Goal: Task Accomplishment & Management: Manage account settings

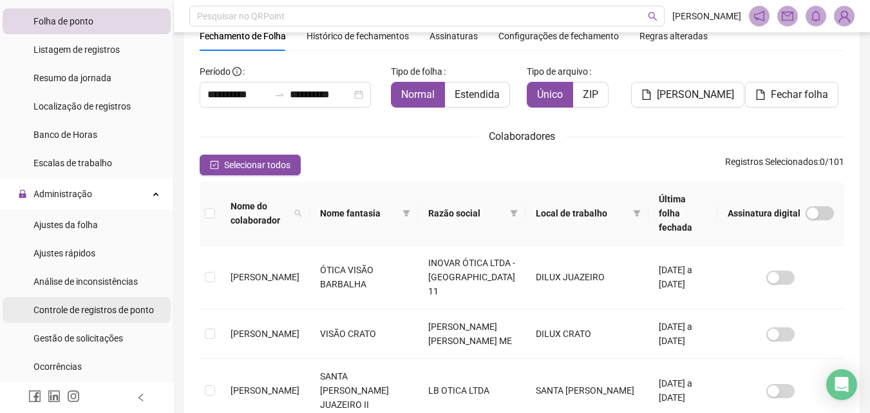
scroll to position [193, 0]
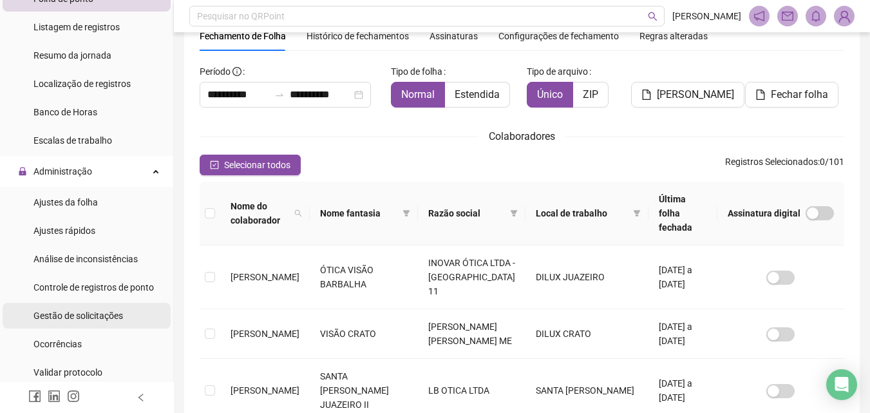
click at [97, 312] on span "Gestão de solicitações" at bounding box center [78, 315] width 90 height 10
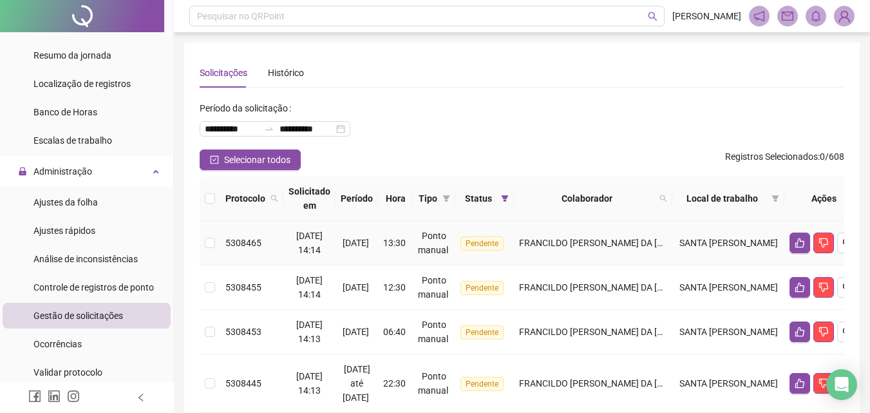
click at [562, 241] on td "FRANCILDO [PERSON_NAME] DA [PERSON_NAME]" at bounding box center [593, 243] width 158 height 44
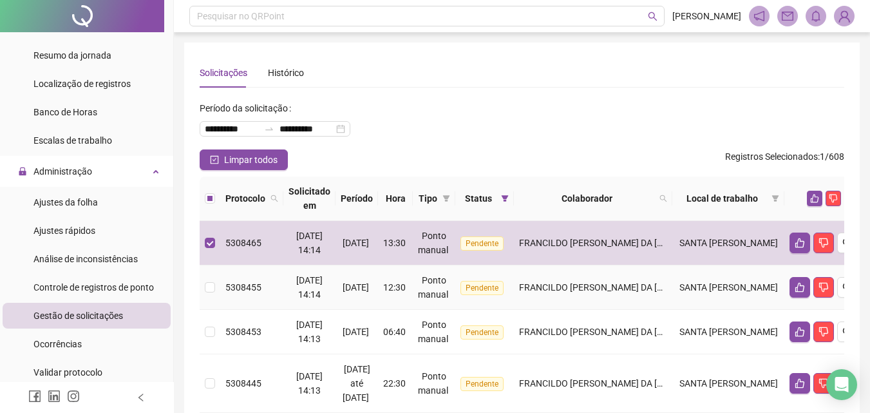
click at [585, 285] on td "FRANCILDO [PERSON_NAME] DA [PERSON_NAME]" at bounding box center [593, 287] width 158 height 44
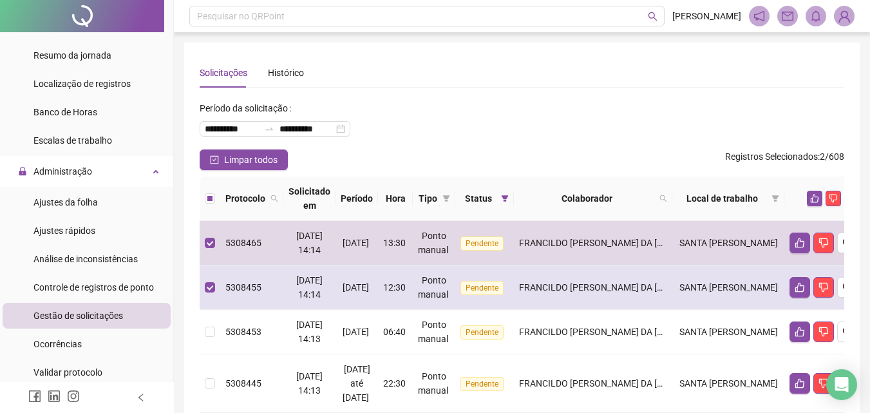
click at [587, 292] on span "FRANCILDO [PERSON_NAME] DA [PERSON_NAME]" at bounding box center [621, 287] width 204 height 10
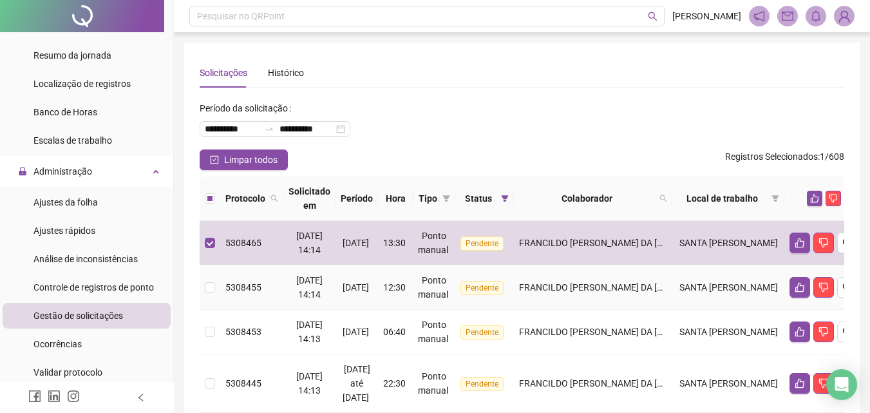
click at [587, 292] on span "FRANCILDO [PERSON_NAME] DA [PERSON_NAME]" at bounding box center [621, 287] width 204 height 10
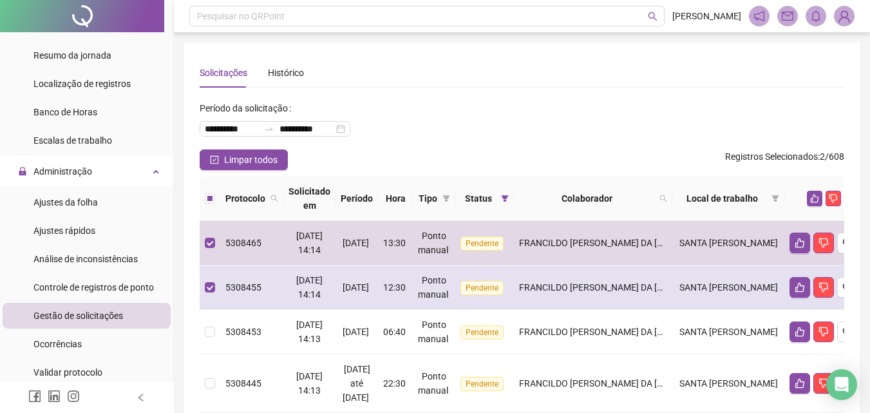
scroll to position [193, 0]
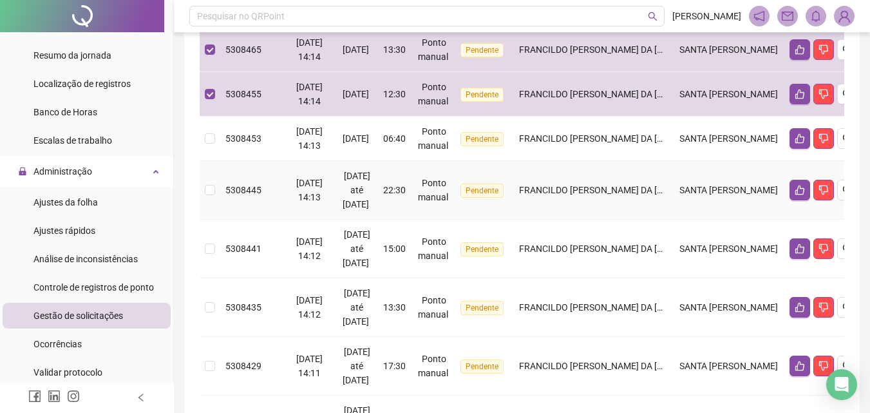
click at [592, 195] on span "FRANCILDO [PERSON_NAME] DA [PERSON_NAME]" at bounding box center [621, 190] width 204 height 10
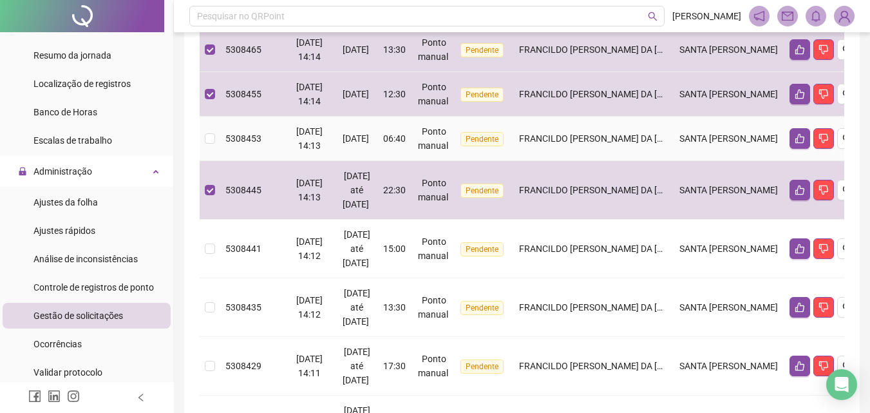
click at [582, 161] on td "FRANCILDO [PERSON_NAME] DA [PERSON_NAME]" at bounding box center [593, 139] width 158 height 44
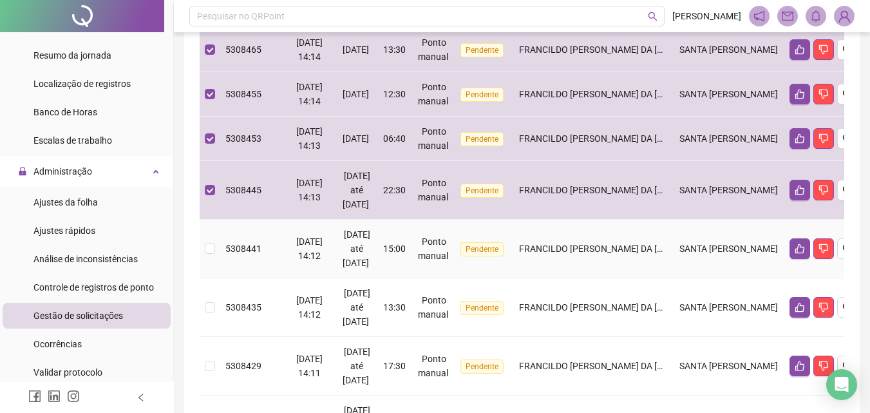
click at [592, 254] on span "FRANCILDO [PERSON_NAME] DA [PERSON_NAME]" at bounding box center [621, 248] width 204 height 10
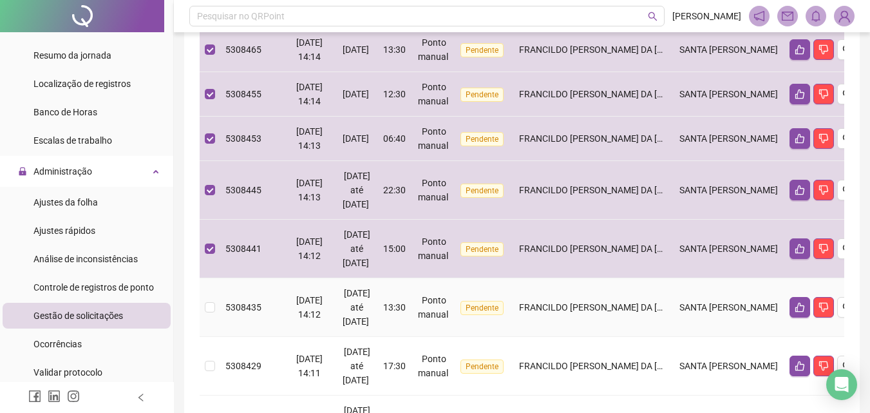
click at [592, 331] on td "FRANCILDO [PERSON_NAME] DA [PERSON_NAME]" at bounding box center [593, 307] width 158 height 59
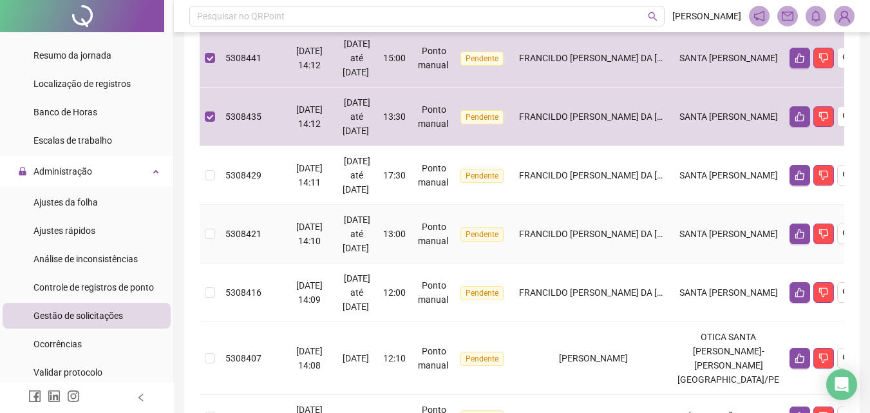
scroll to position [386, 0]
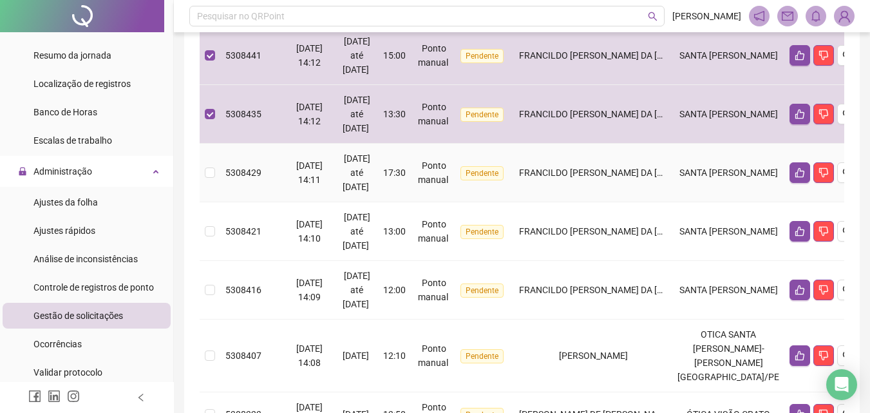
click at [593, 202] on td "FRANCILDO [PERSON_NAME] DA [PERSON_NAME]" at bounding box center [593, 173] width 158 height 59
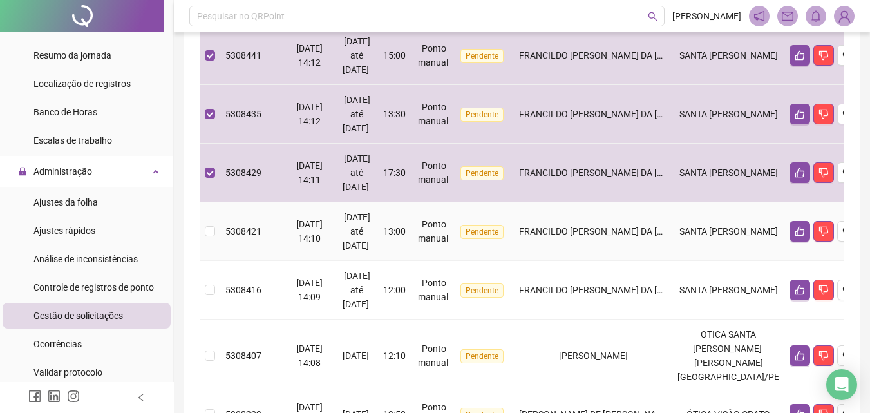
click at [594, 236] on span "FRANCILDO [PERSON_NAME] DA [PERSON_NAME]" at bounding box center [621, 231] width 204 height 10
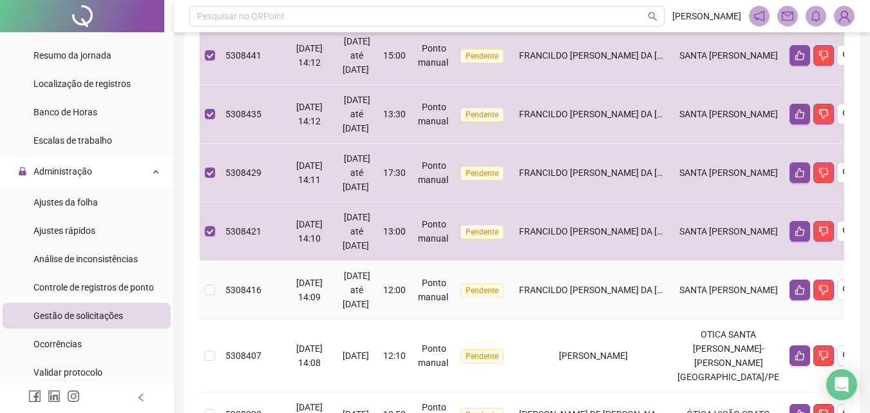
click at [595, 319] on td "FRANCILDO [PERSON_NAME] DA [PERSON_NAME]" at bounding box center [593, 290] width 158 height 59
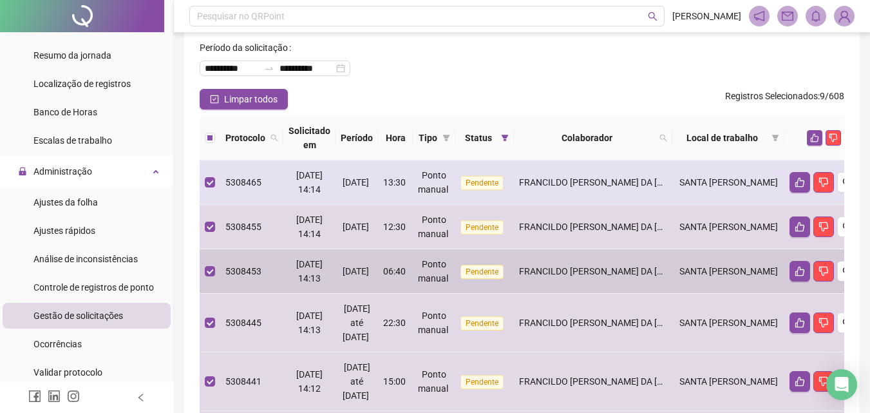
scroll to position [0, 0]
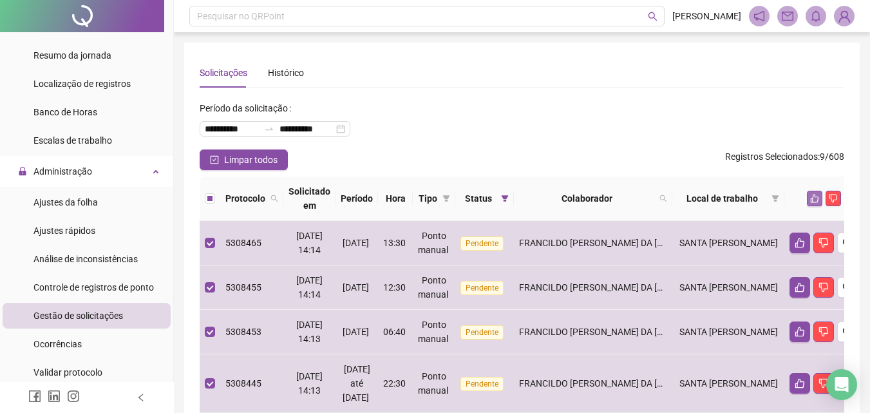
click at [810, 194] on icon "like" at bounding box center [814, 198] width 9 height 9
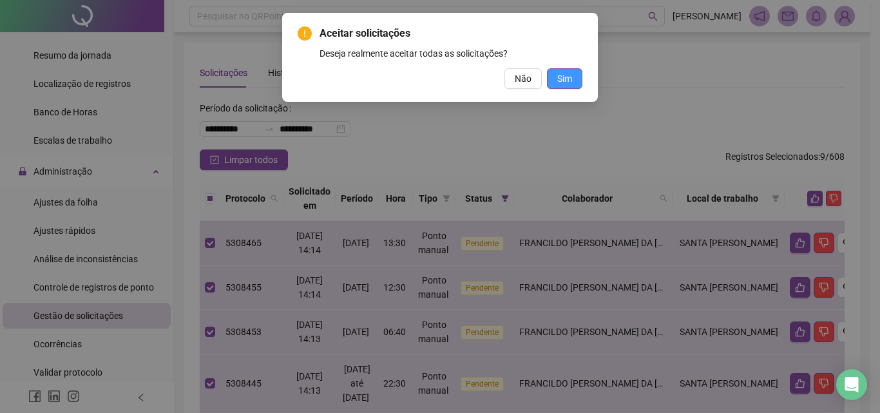
click at [550, 73] on button "Sim" at bounding box center [564, 78] width 35 height 21
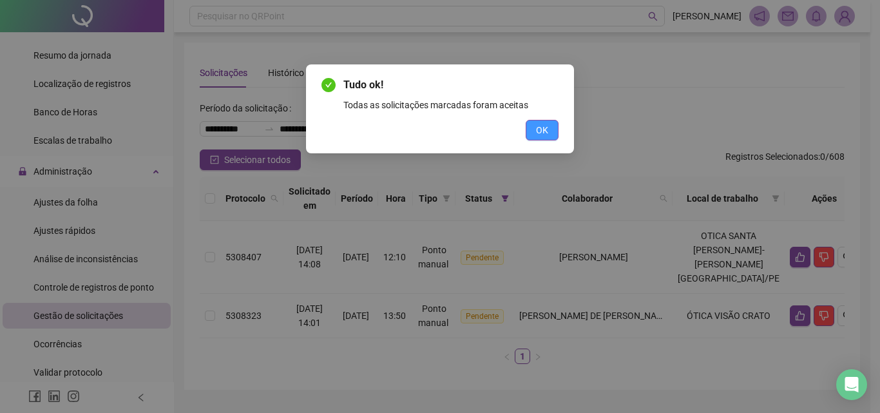
click at [534, 127] on button "OK" at bounding box center [541, 130] width 33 height 21
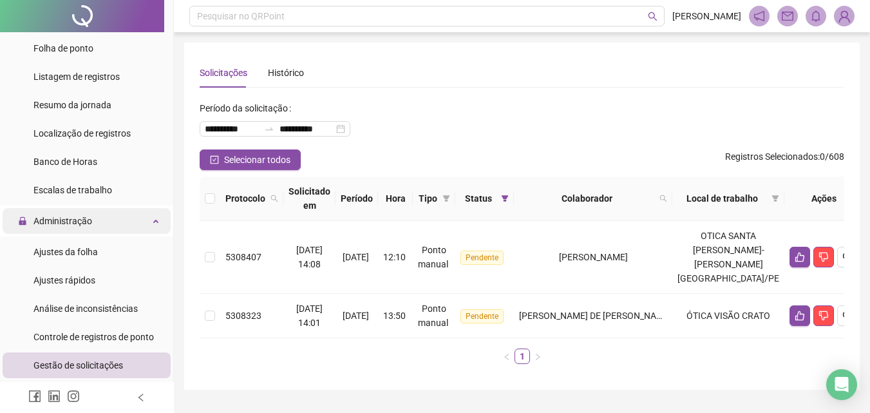
scroll to position [129, 0]
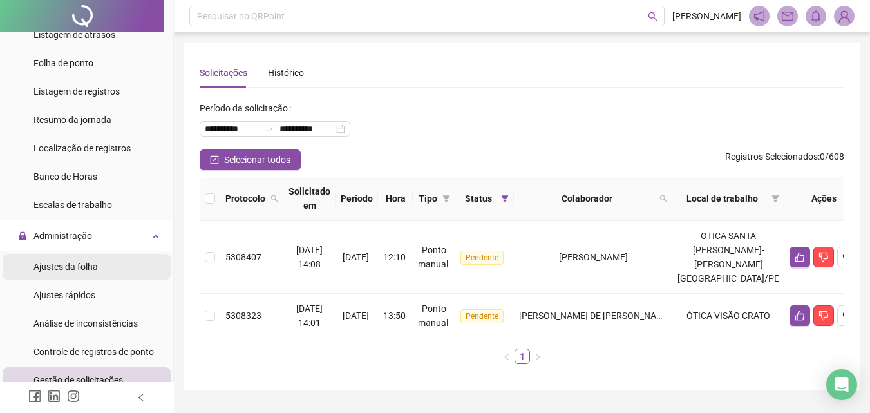
click at [94, 270] on span "Ajustes da folha" at bounding box center [65, 266] width 64 height 10
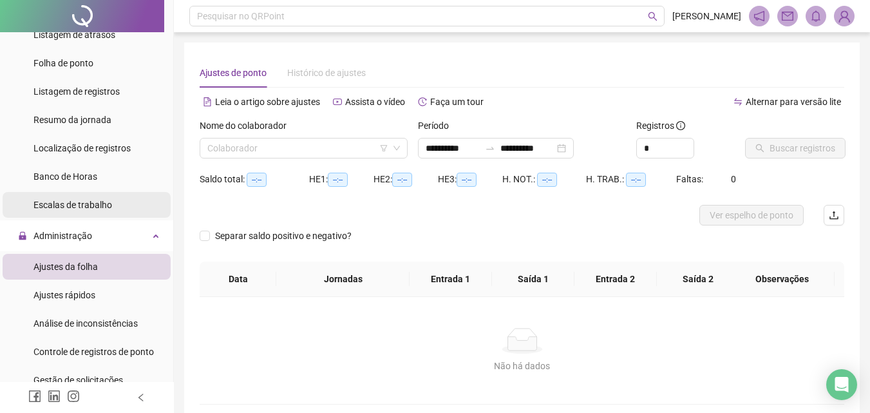
type input "**********"
click at [231, 155] on input "search" at bounding box center [297, 147] width 181 height 19
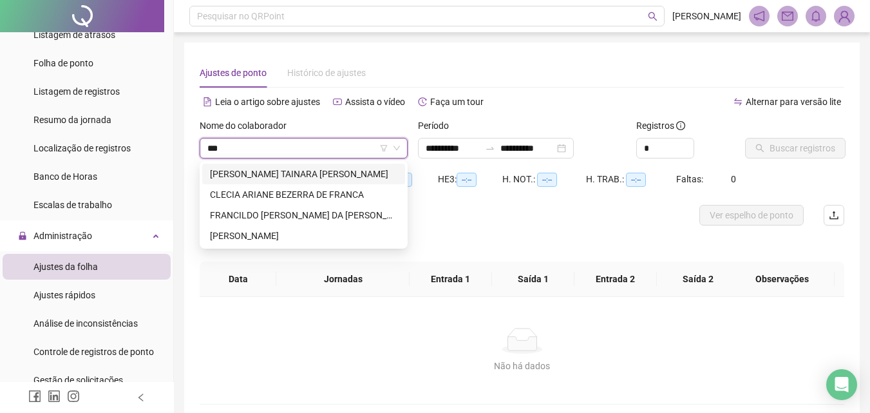
type input "****"
click at [257, 215] on div "FRANCILDO [PERSON_NAME] DA [PERSON_NAME]" at bounding box center [303, 215] width 187 height 14
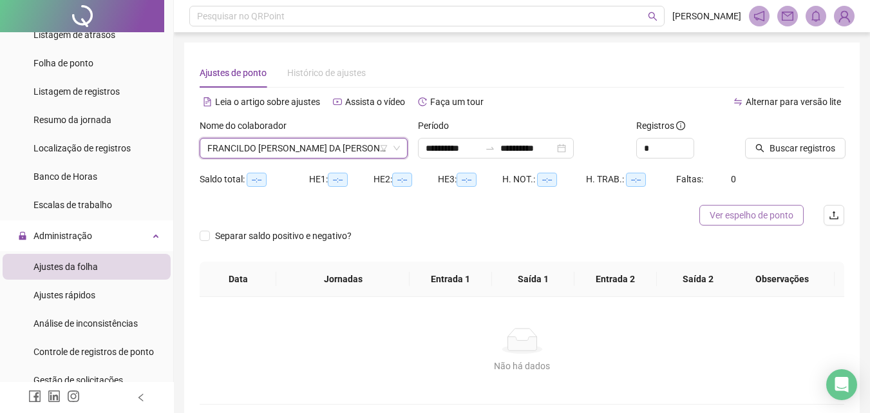
click at [728, 220] on span "Ver espelho de ponto" at bounding box center [752, 215] width 84 height 14
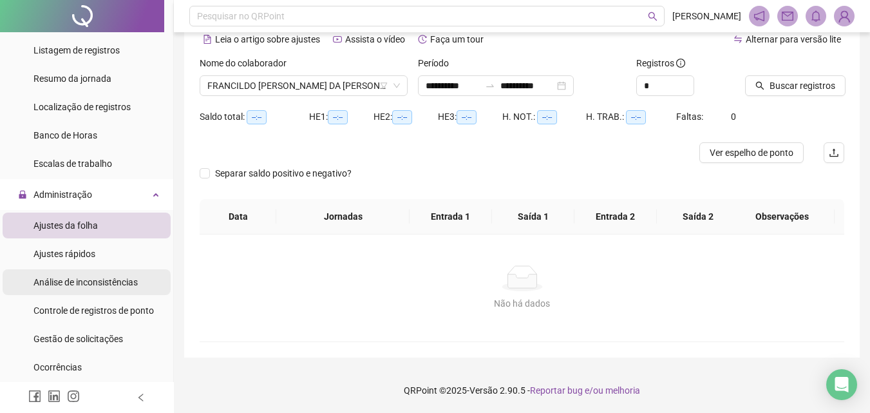
scroll to position [193, 0]
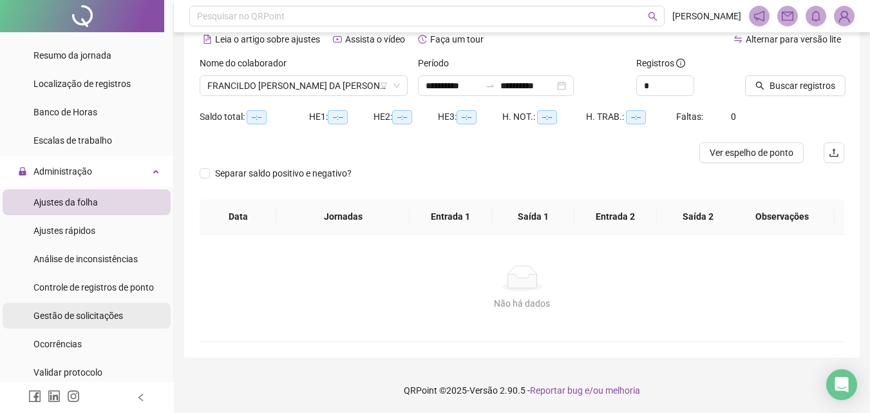
click at [102, 314] on span "Gestão de solicitações" at bounding box center [78, 315] width 90 height 10
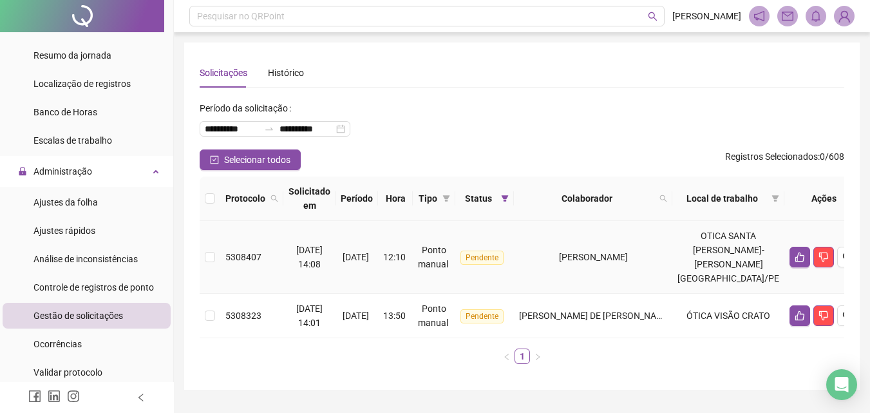
click at [612, 256] on span "[PERSON_NAME]" at bounding box center [593, 257] width 69 height 10
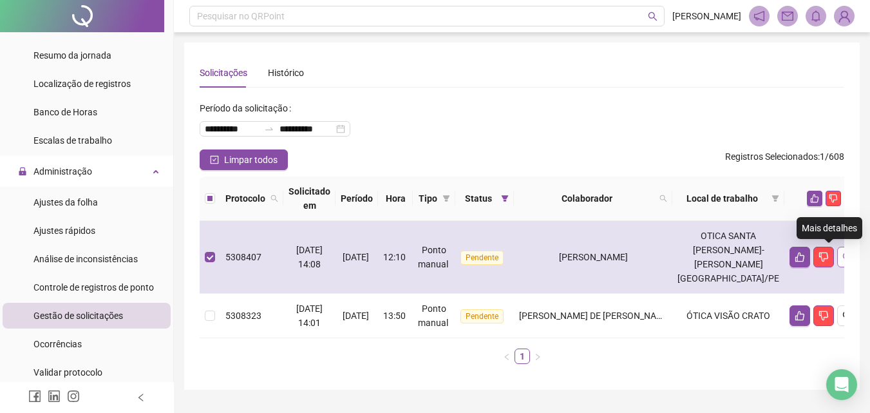
click at [842, 260] on icon "search" at bounding box center [847, 257] width 10 height 10
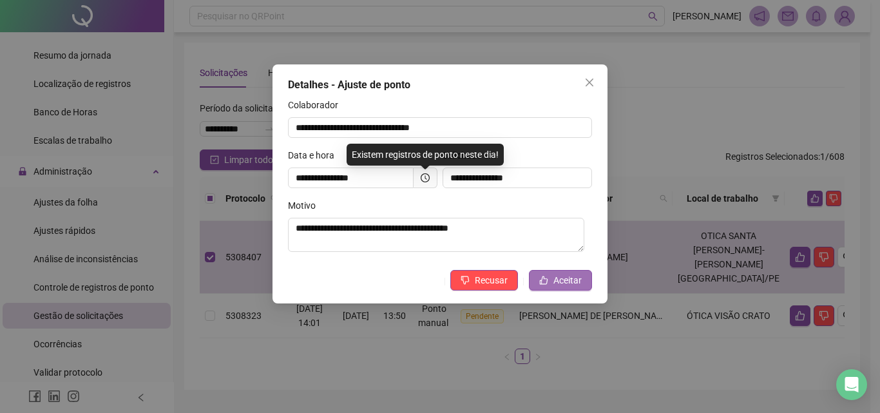
click at [583, 289] on button "Aceitar" at bounding box center [560, 280] width 63 height 21
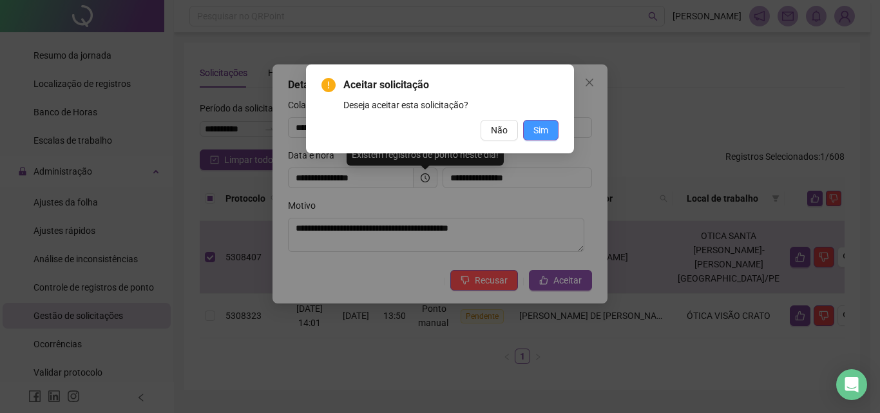
click at [542, 136] on span "Sim" at bounding box center [540, 130] width 15 height 14
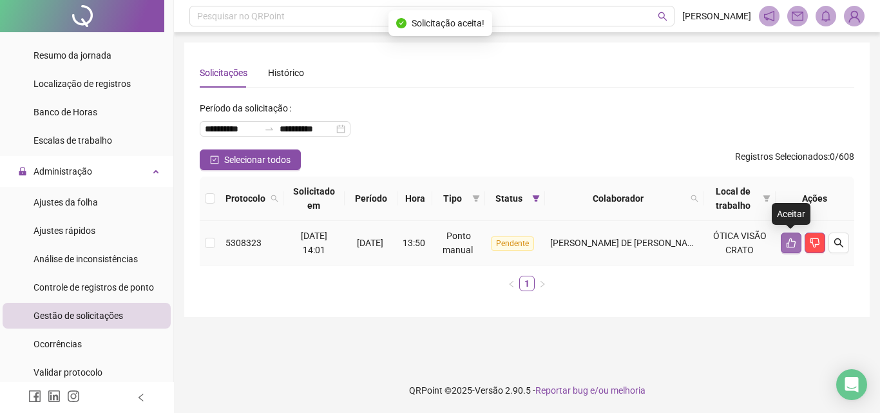
click at [784, 241] on button "button" at bounding box center [790, 242] width 21 height 21
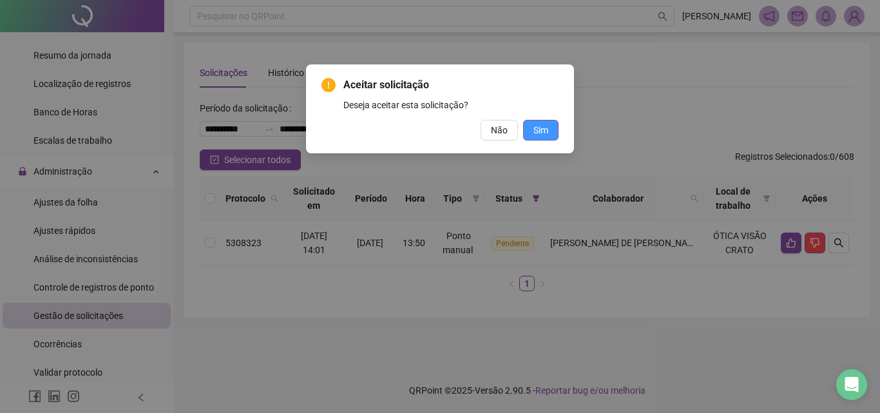
click at [538, 131] on span "Sim" at bounding box center [540, 130] width 15 height 14
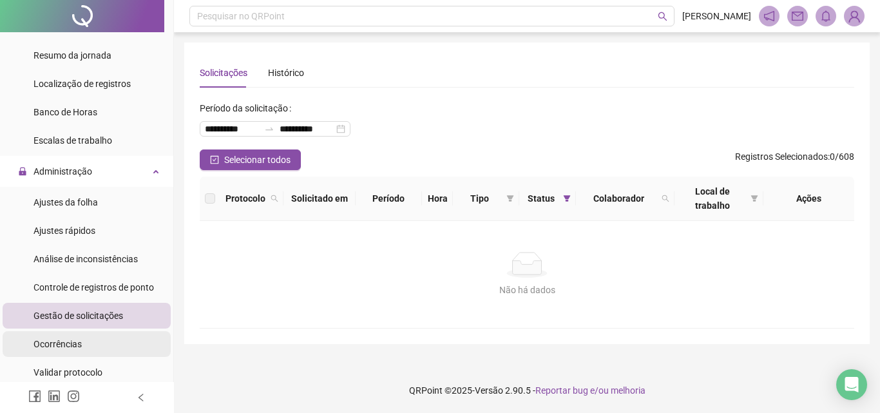
drag, startPoint x: 106, startPoint y: 279, endPoint x: 115, endPoint y: 331, distance: 52.3
click at [107, 279] on div "Controle de registros de ponto" at bounding box center [93, 287] width 120 height 26
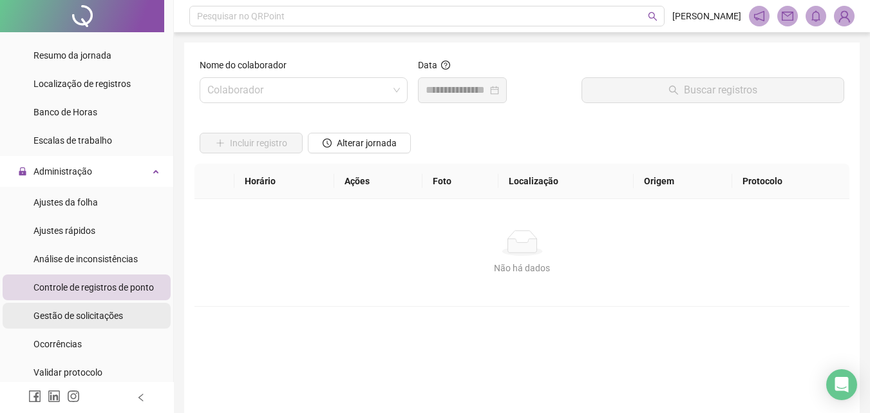
click at [130, 314] on li "Gestão de solicitações" at bounding box center [87, 316] width 168 height 26
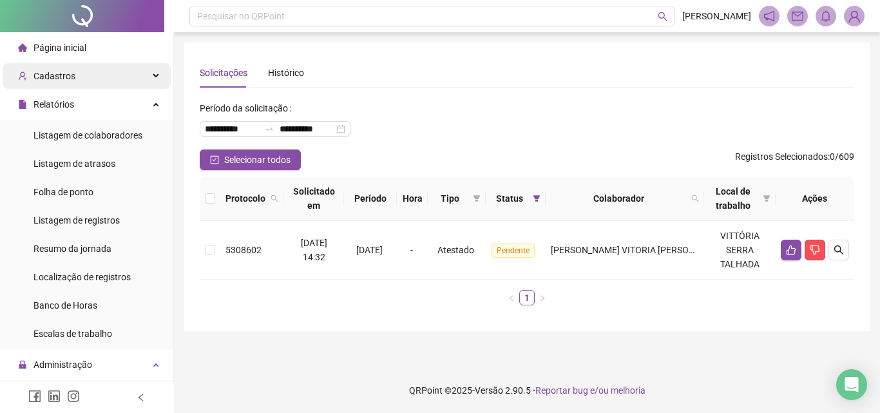
click at [76, 73] on div "Cadastros" at bounding box center [87, 76] width 168 height 26
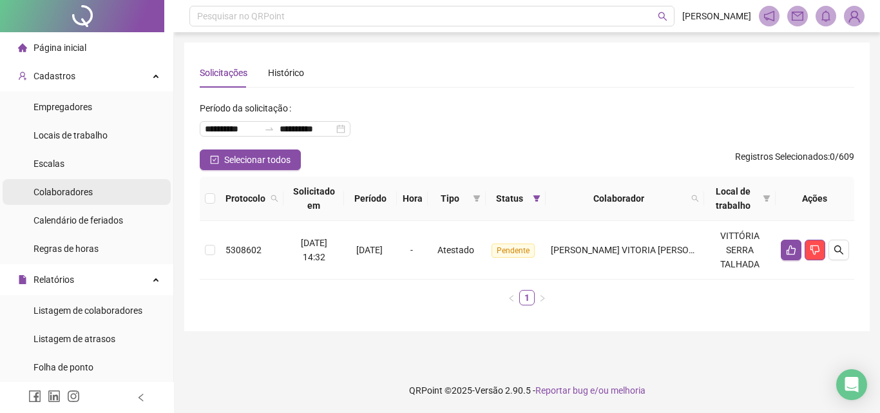
click at [101, 186] on li "Colaboradores" at bounding box center [87, 192] width 168 height 26
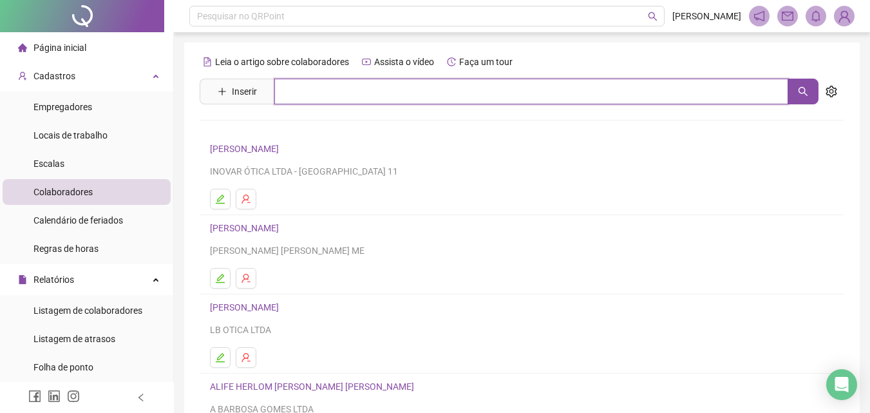
click at [294, 100] on input "text" at bounding box center [531, 92] width 514 height 26
click at [331, 97] on input "******" at bounding box center [531, 92] width 514 height 26
type input "*******"
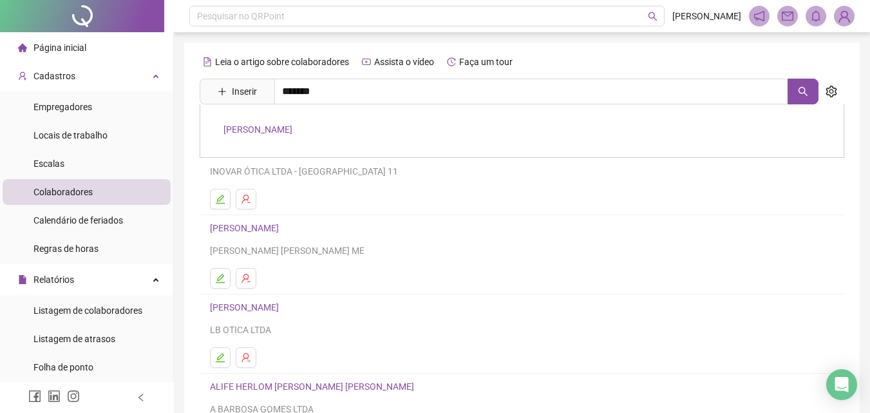
click at [292, 128] on link "[PERSON_NAME]" at bounding box center [257, 129] width 69 height 10
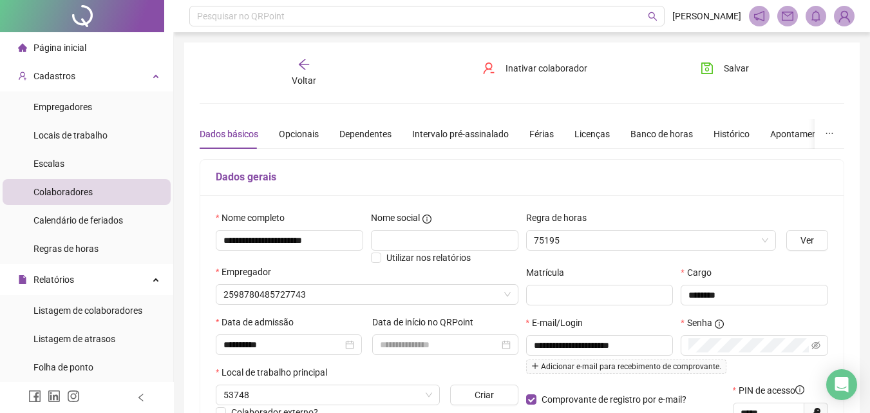
type input "*****"
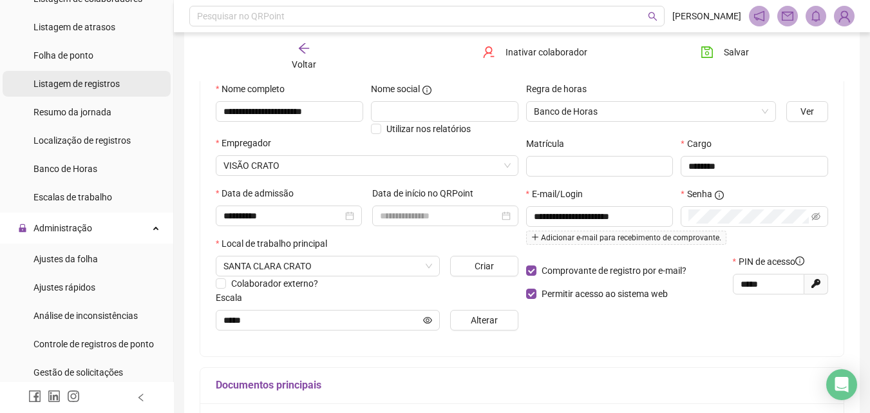
scroll to position [322, 0]
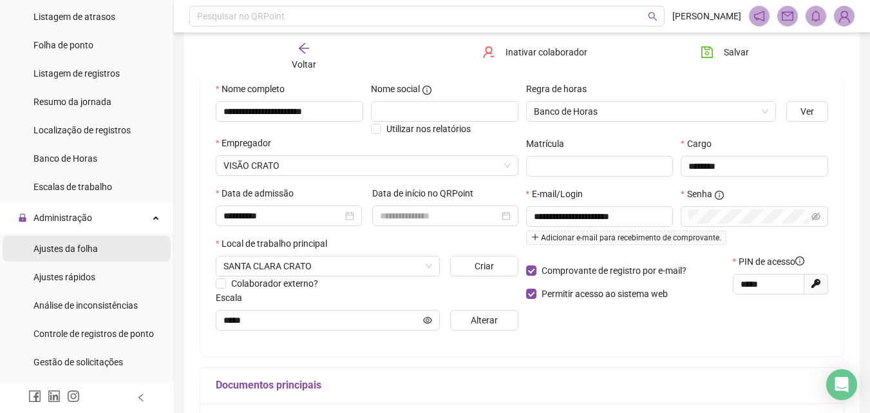
click at [84, 252] on span "Ajustes da folha" at bounding box center [65, 248] width 64 height 10
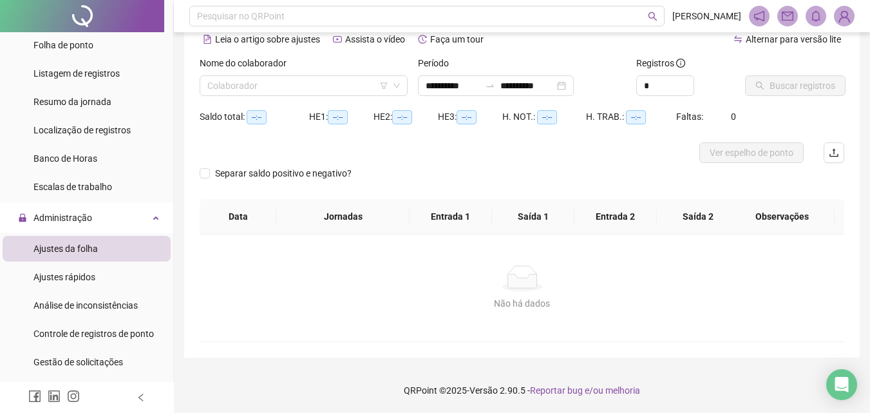
scroll to position [62, 0]
click at [301, 86] on input "search" at bounding box center [297, 85] width 181 height 19
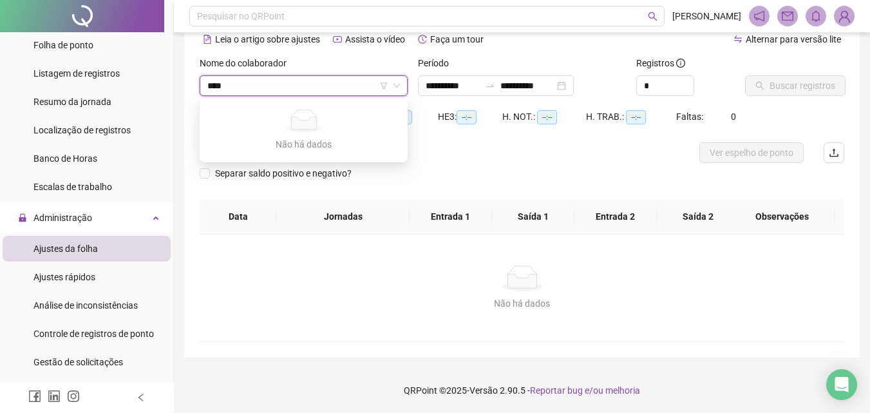
type input "*****"
type input "**********"
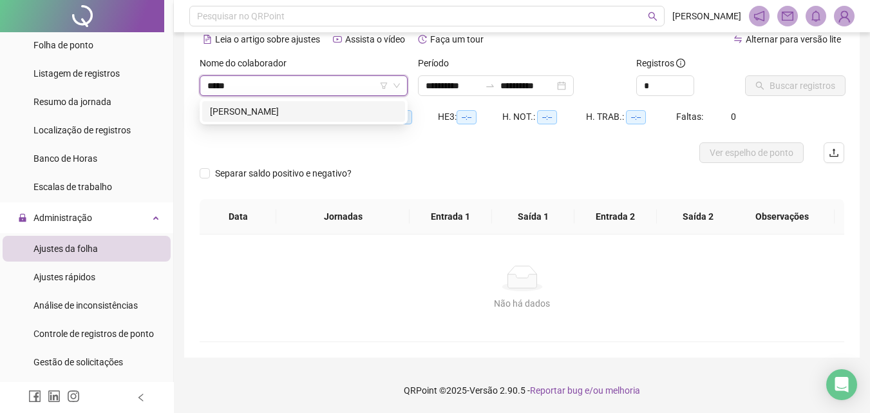
click at [299, 112] on div "[PERSON_NAME]" at bounding box center [303, 111] width 187 height 14
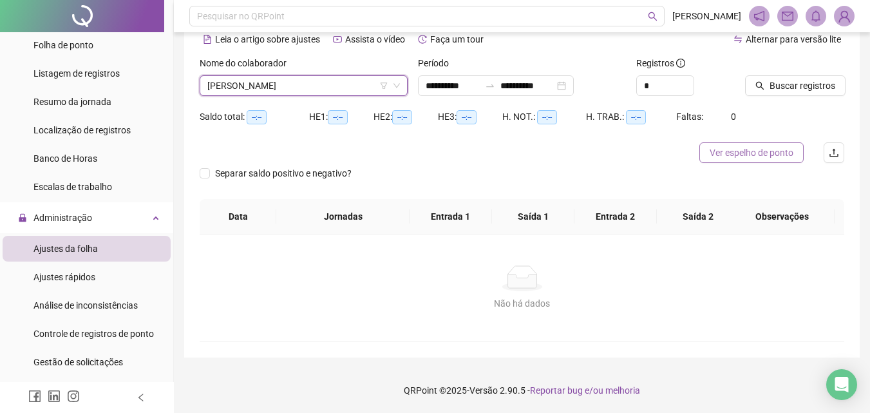
click at [720, 153] on span "Ver espelho de ponto" at bounding box center [752, 153] width 84 height 14
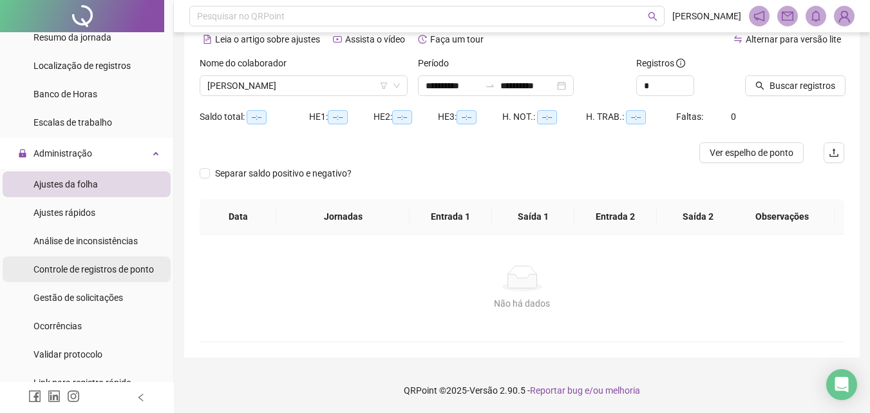
scroll to position [451, 0]
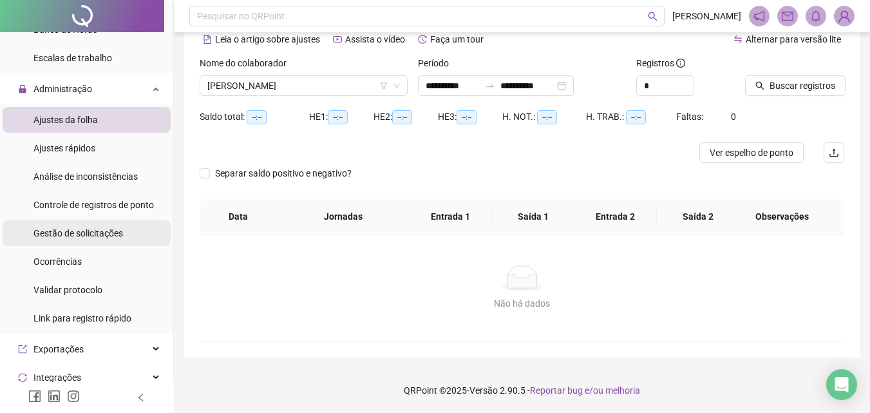
click at [97, 222] on div "Gestão de solicitações" at bounding box center [78, 233] width 90 height 26
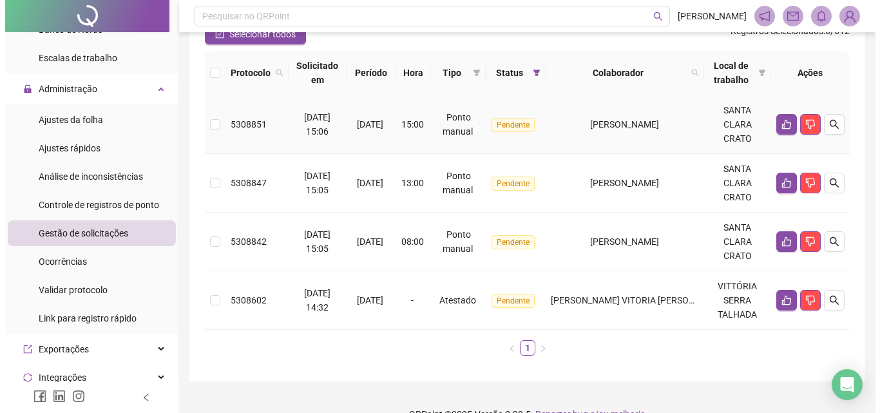
scroll to position [129, 0]
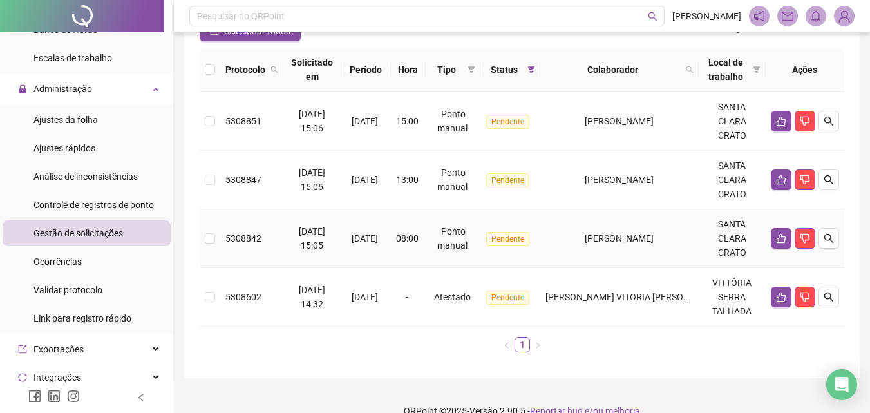
click at [618, 242] on span "[PERSON_NAME]" at bounding box center [619, 238] width 69 height 10
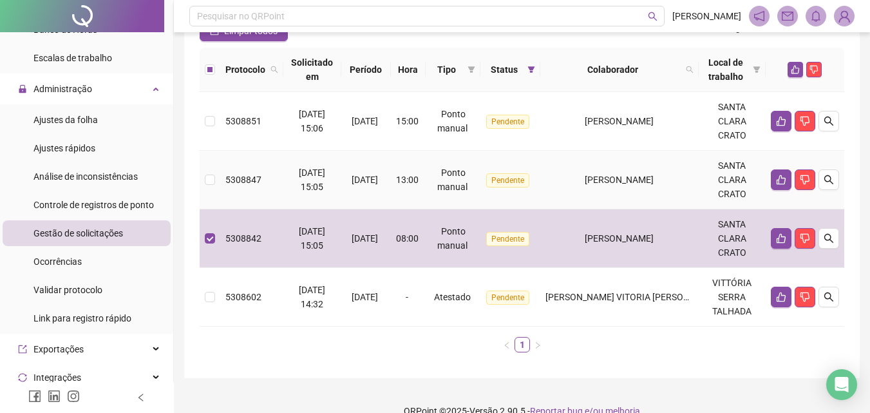
click at [607, 203] on td "[PERSON_NAME]" at bounding box center [619, 180] width 158 height 59
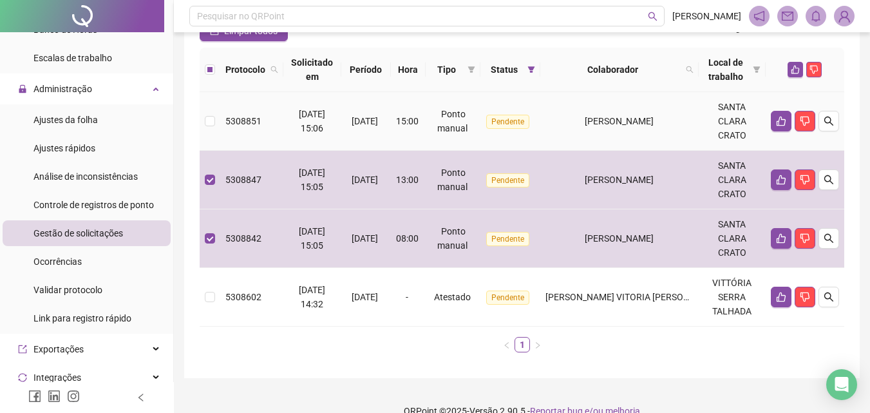
click at [594, 116] on span "[PERSON_NAME]" at bounding box center [619, 121] width 69 height 10
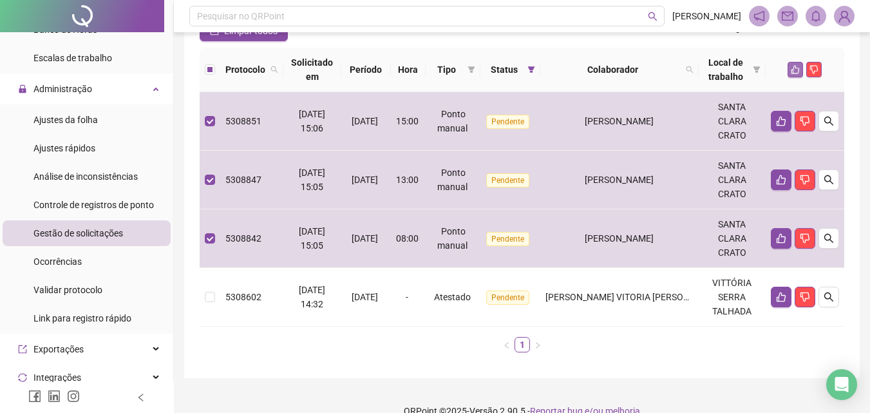
click at [793, 67] on icon "like" at bounding box center [795, 69] width 9 height 9
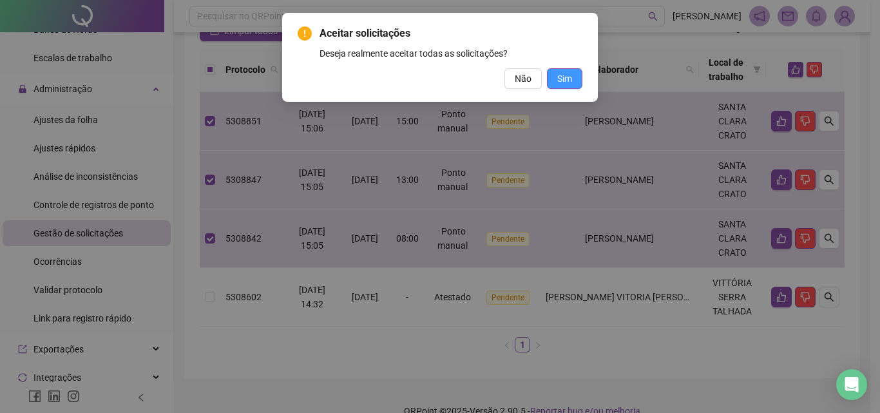
click at [565, 76] on span "Sim" at bounding box center [564, 78] width 15 height 14
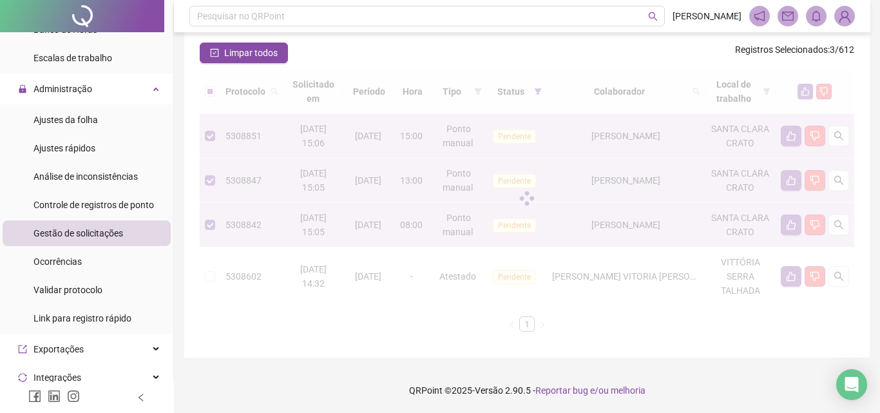
scroll to position [107, 0]
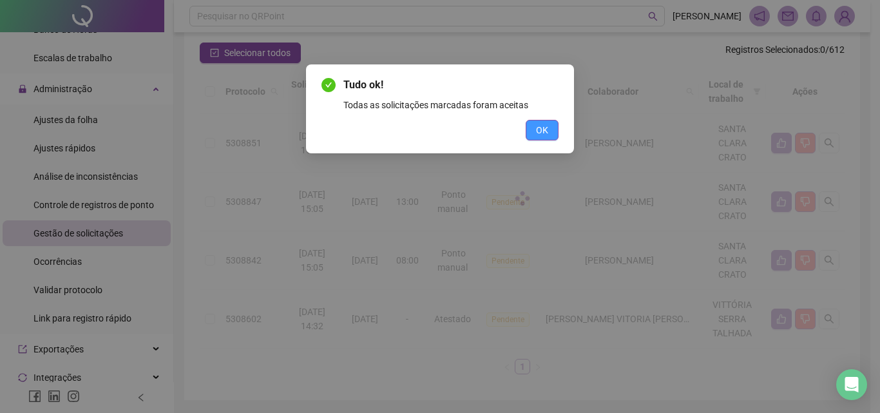
click at [556, 135] on button "OK" at bounding box center [541, 130] width 33 height 21
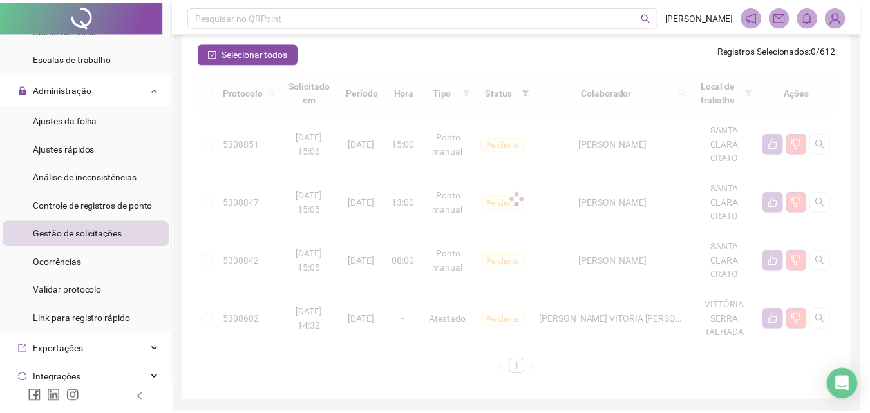
scroll to position [0, 0]
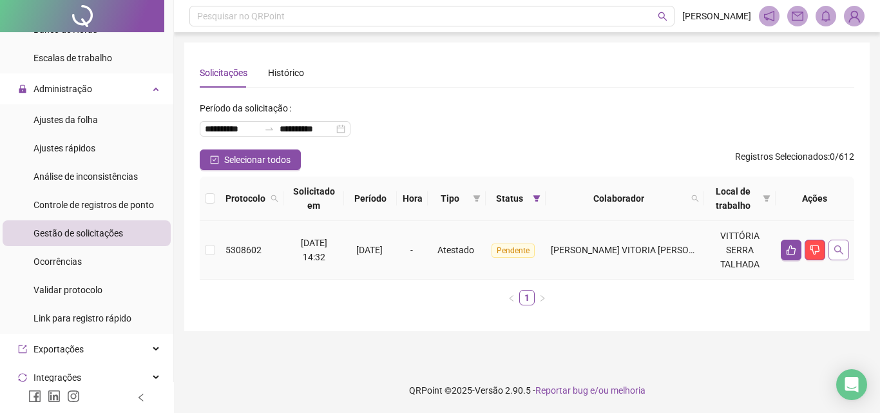
click at [833, 256] on button "button" at bounding box center [838, 250] width 21 height 21
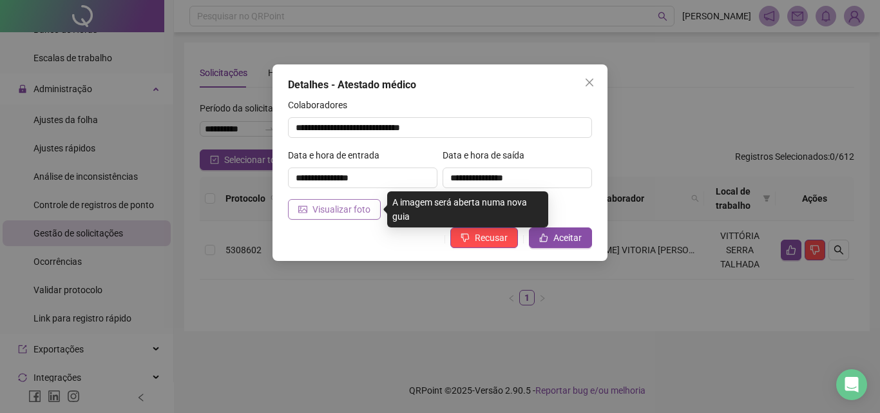
click at [359, 211] on span "Visualizar foto" at bounding box center [341, 209] width 58 height 14
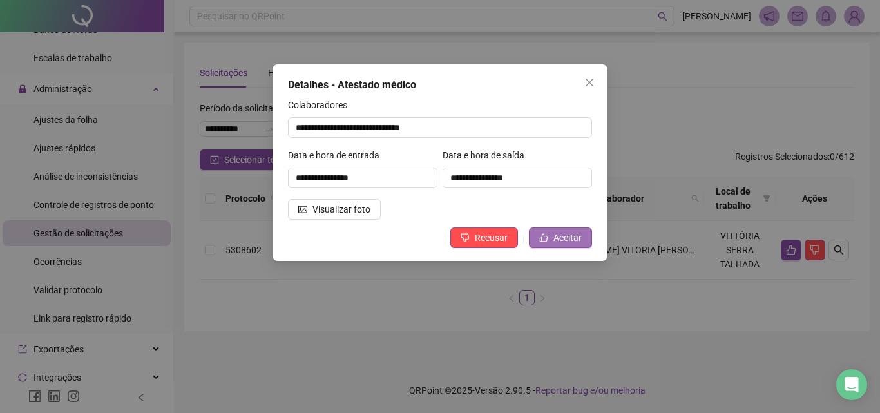
click at [559, 235] on span "Aceitar" at bounding box center [567, 238] width 28 height 14
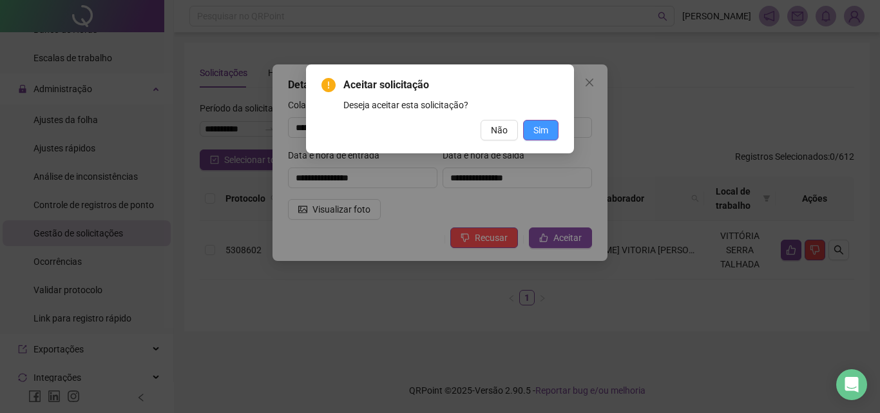
click at [546, 134] on span "Sim" at bounding box center [540, 130] width 15 height 14
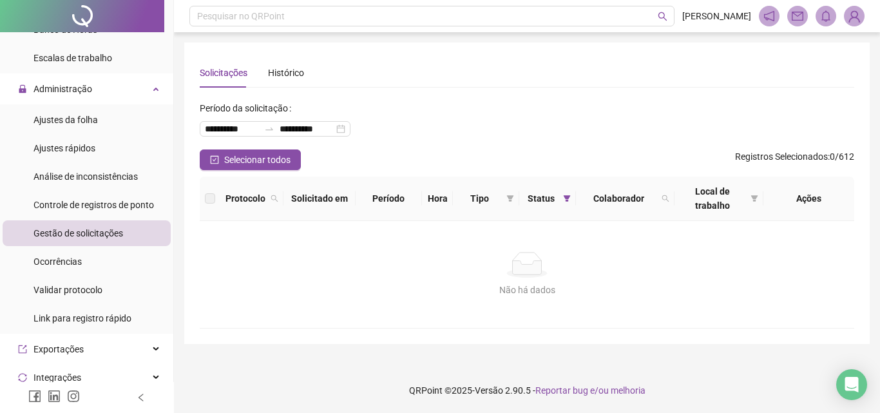
click at [279, 5] on header "Pesquisar no QRPoint [PERSON_NAME]" at bounding box center [527, 16] width 706 height 32
click at [69, 258] on span "Ocorrências" at bounding box center [57, 261] width 48 height 10
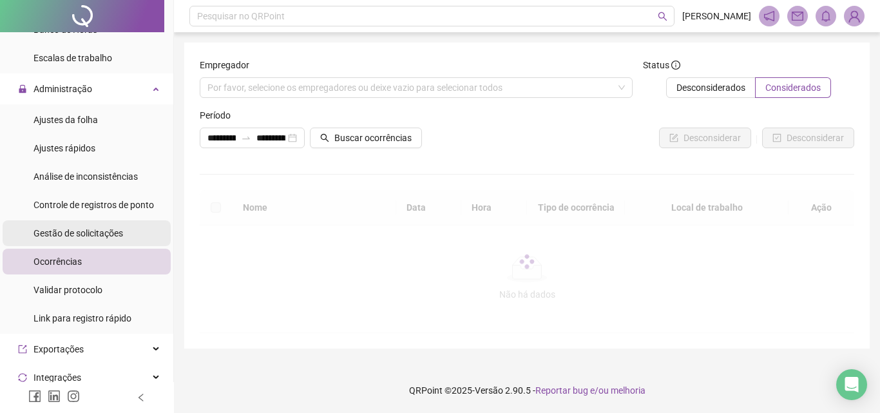
click at [70, 242] on div "Gestão de solicitações" at bounding box center [78, 233] width 90 height 26
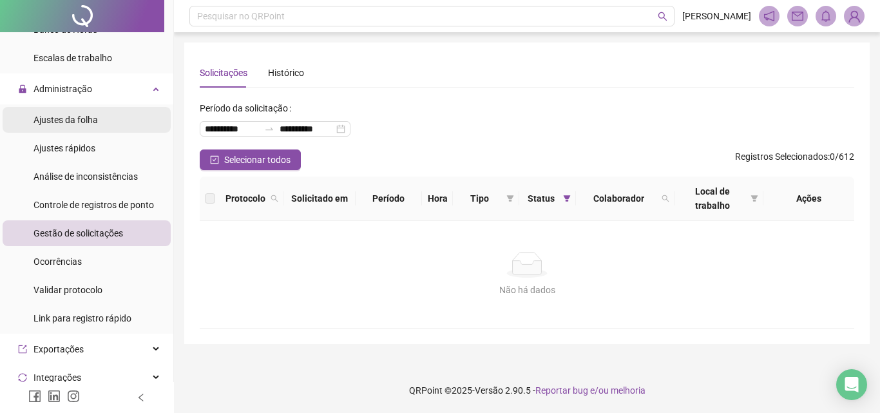
click at [87, 115] on span "Ajustes da folha" at bounding box center [65, 120] width 64 height 10
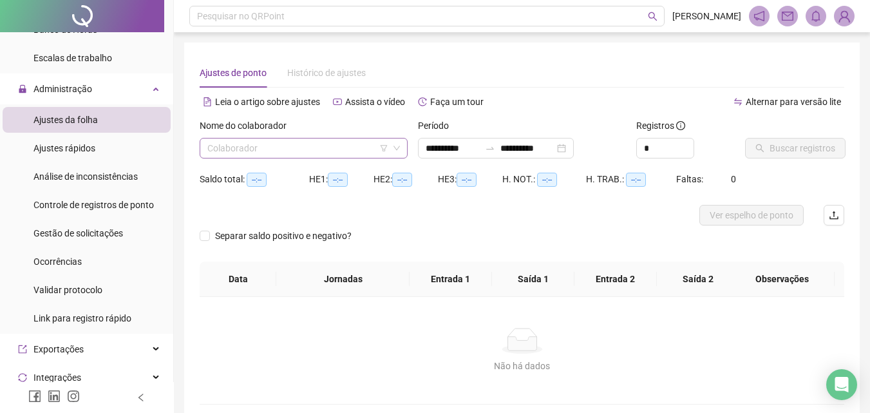
type input "**********"
click at [316, 148] on input "search" at bounding box center [297, 147] width 181 height 19
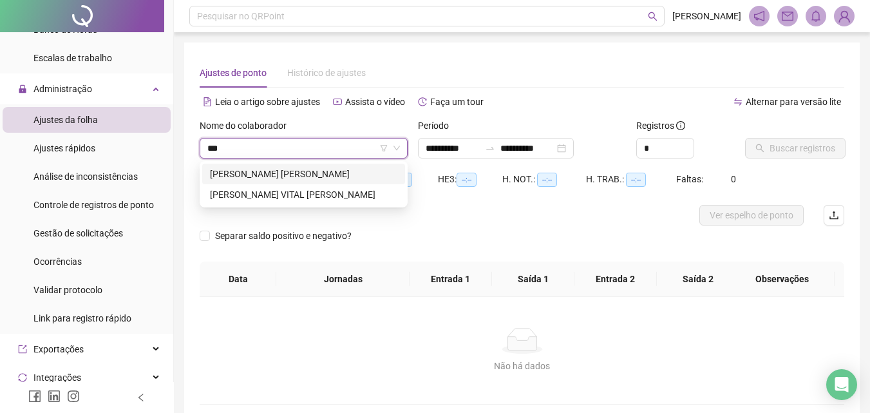
type input "****"
click at [317, 188] on div "[PERSON_NAME] VITAL [PERSON_NAME]" at bounding box center [303, 194] width 187 height 14
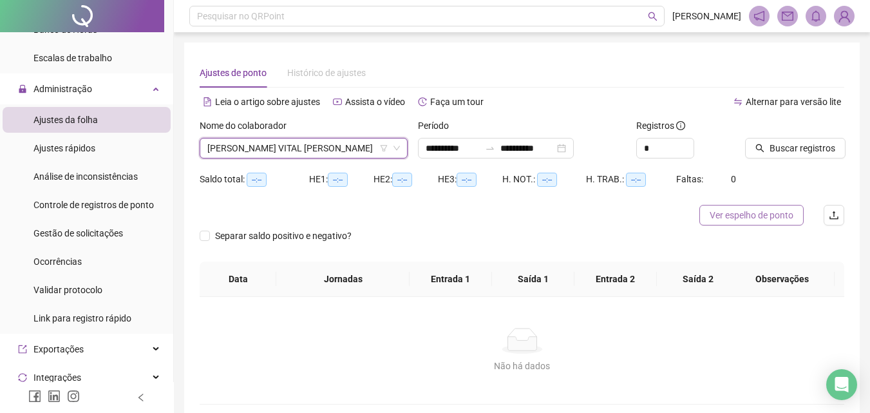
click at [727, 219] on span "Ver espelho de ponto" at bounding box center [752, 215] width 84 height 14
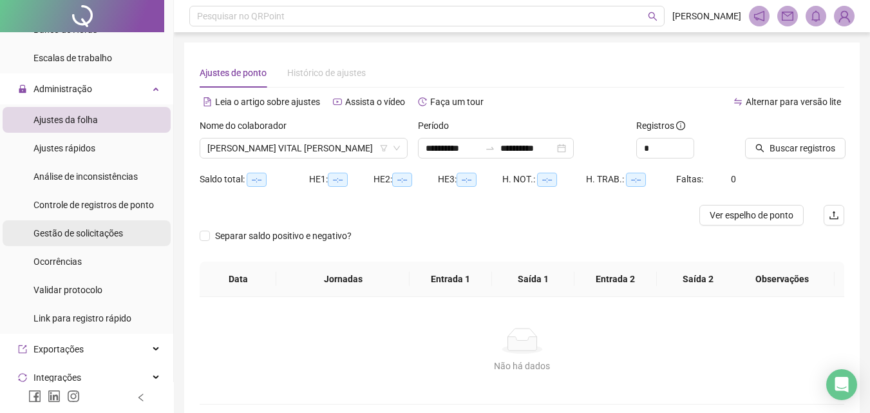
click at [105, 237] on span "Gestão de solicitações" at bounding box center [78, 233] width 90 height 10
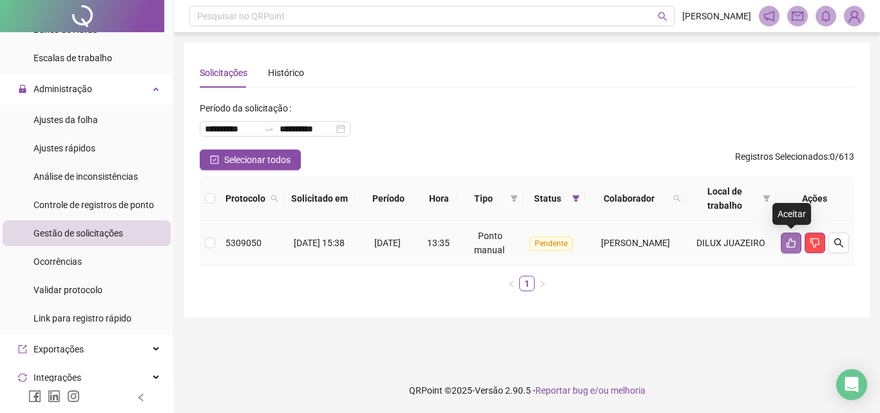
click at [797, 245] on button "button" at bounding box center [790, 242] width 21 height 21
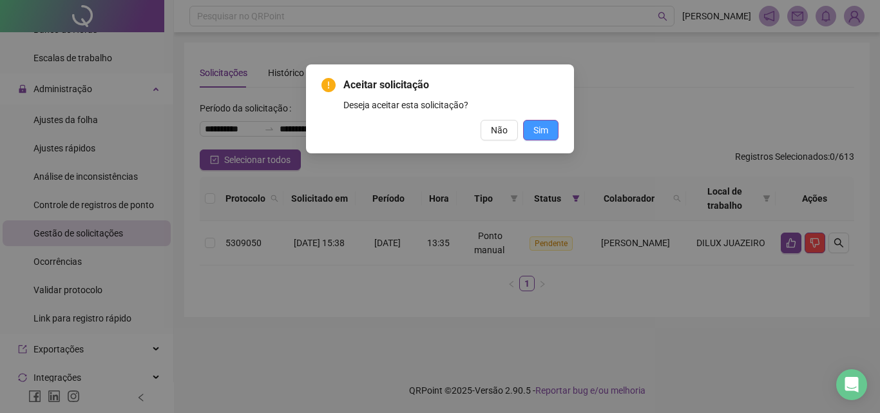
click at [540, 137] on span "Sim" at bounding box center [540, 130] width 15 height 14
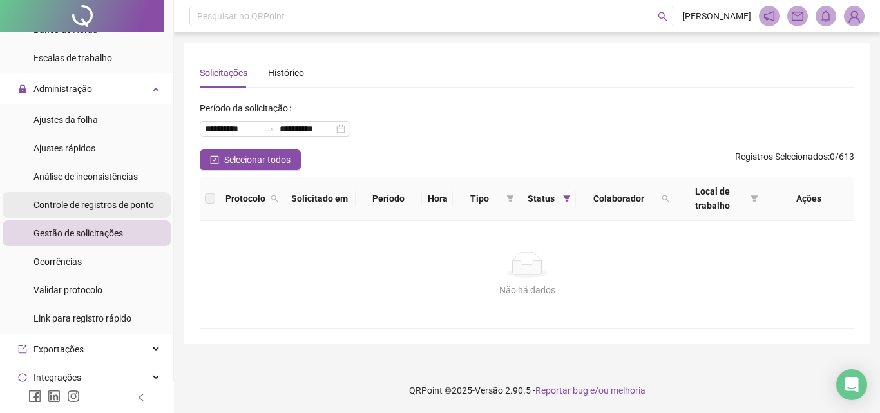
click at [111, 212] on div "Controle de registros de ponto" at bounding box center [93, 205] width 120 height 26
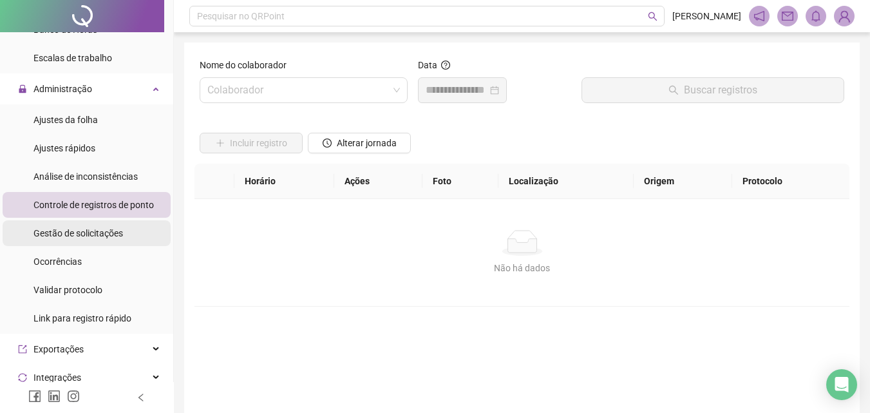
click at [116, 225] on div "Gestão de solicitações" at bounding box center [78, 233] width 90 height 26
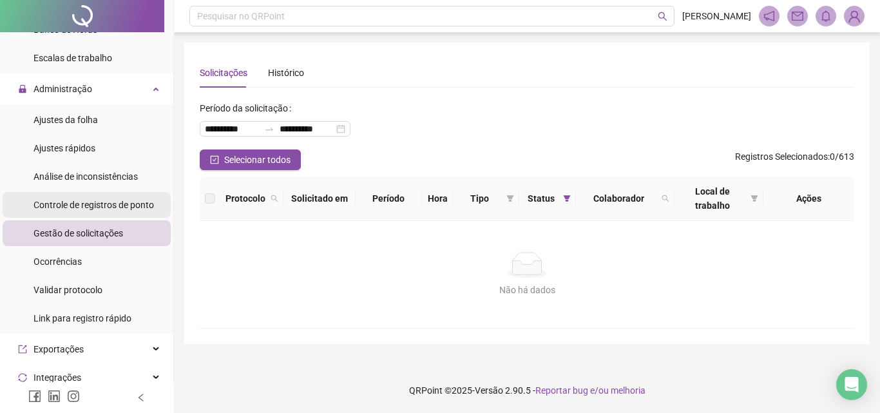
click at [109, 197] on div "Controle de registros de ponto" at bounding box center [93, 205] width 120 height 26
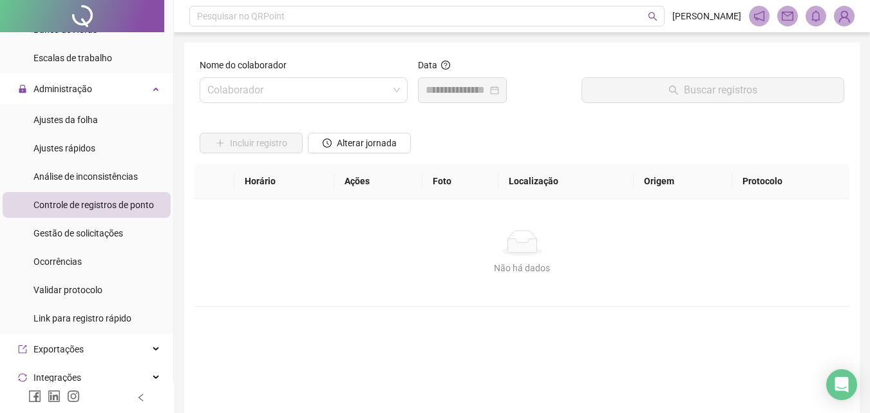
click at [102, 219] on ul "Ajustes da folha Ajustes rápidos Análise de inconsistências Controle de registr…" at bounding box center [86, 218] width 173 height 229
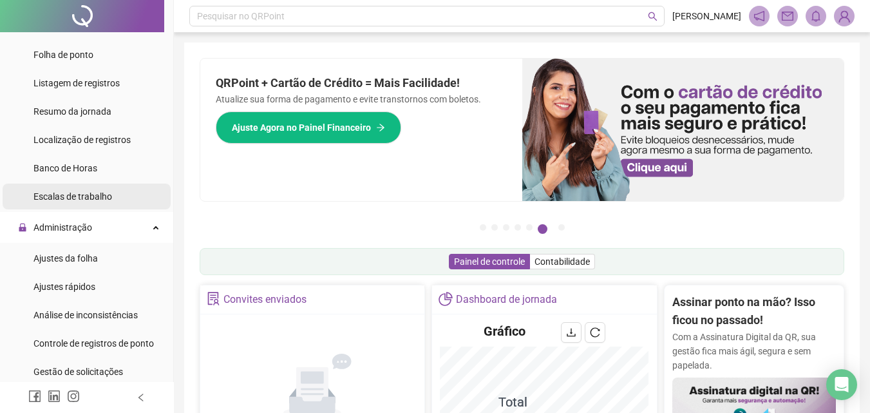
scroll to position [451, 0]
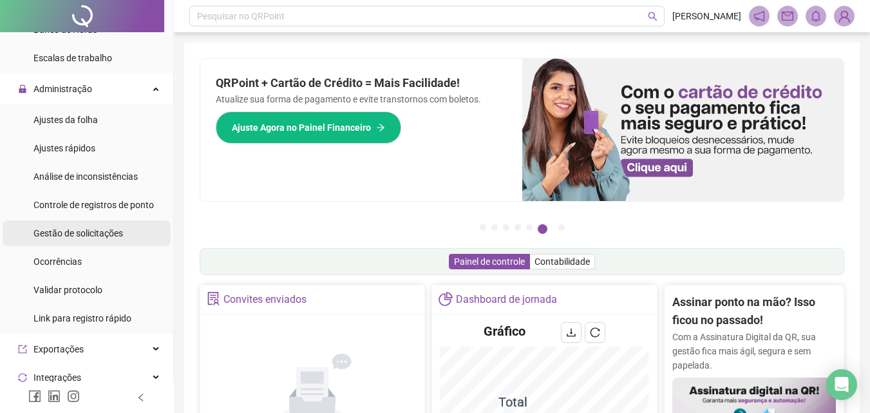
click at [96, 228] on span "Gestão de solicitações" at bounding box center [78, 233] width 90 height 10
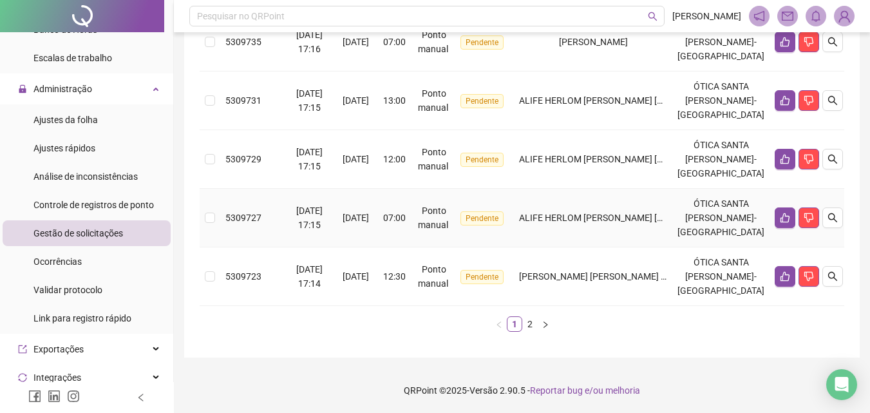
scroll to position [773, 0]
click at [651, 281] on span "[PERSON_NAME] [PERSON_NAME] DOS [PERSON_NAME]" at bounding box center [634, 276] width 230 height 10
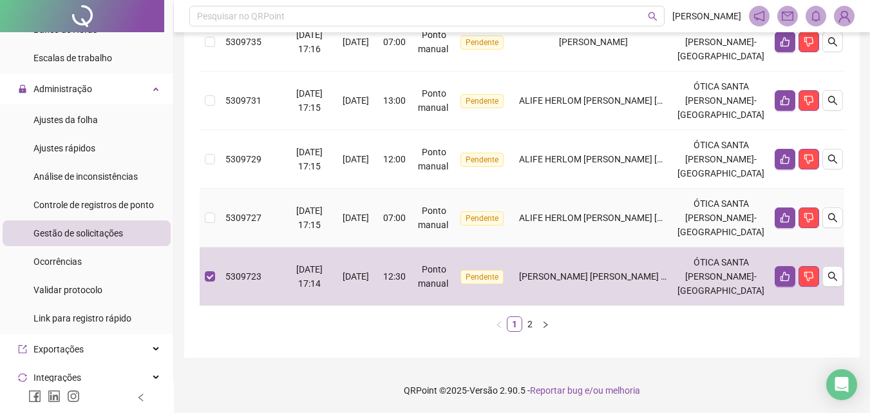
click at [639, 234] on td "ALIFE HERLOM [PERSON_NAME] [PERSON_NAME]" at bounding box center [593, 218] width 158 height 59
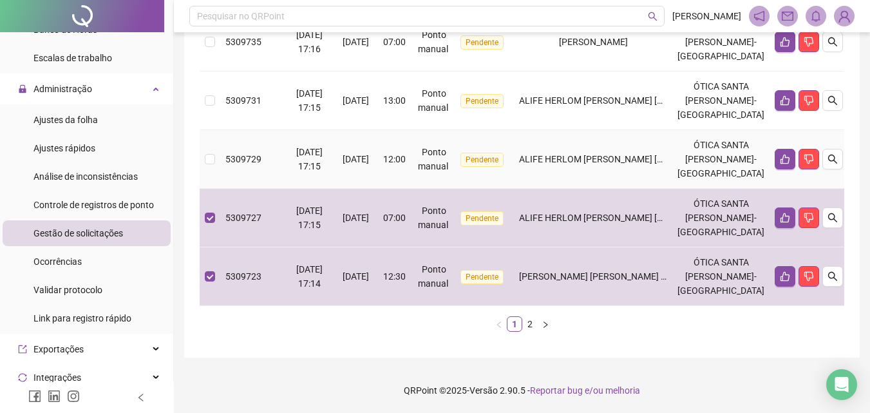
click at [629, 169] on td "ALIFE HERLOM [PERSON_NAME] [PERSON_NAME]" at bounding box center [593, 159] width 158 height 59
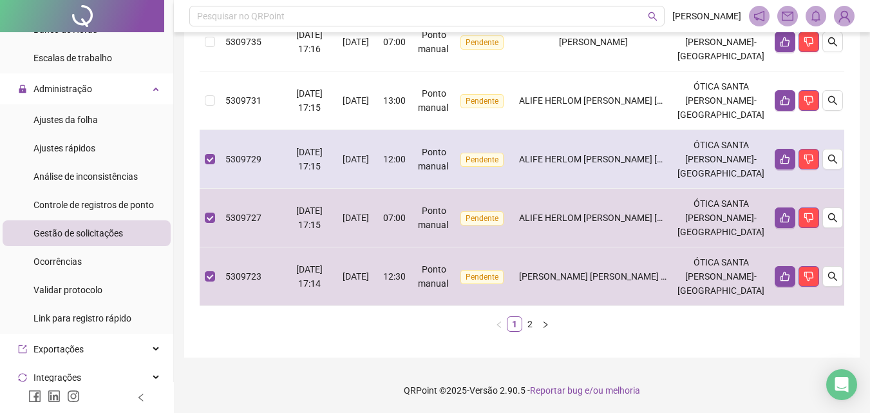
scroll to position [708, 0]
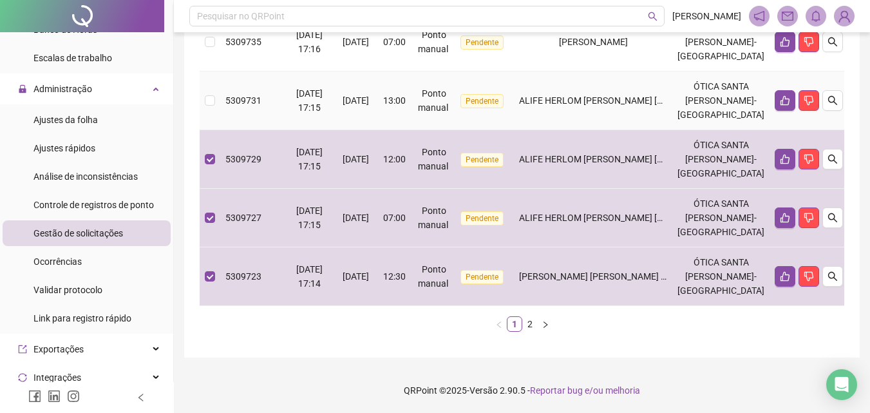
click at [621, 130] on td "ALIFE HERLOM [PERSON_NAME] [PERSON_NAME]" at bounding box center [593, 100] width 158 height 59
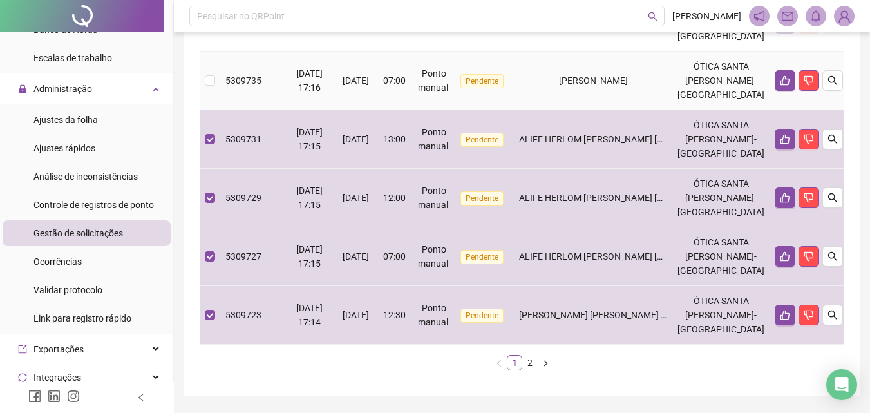
scroll to position [644, 0]
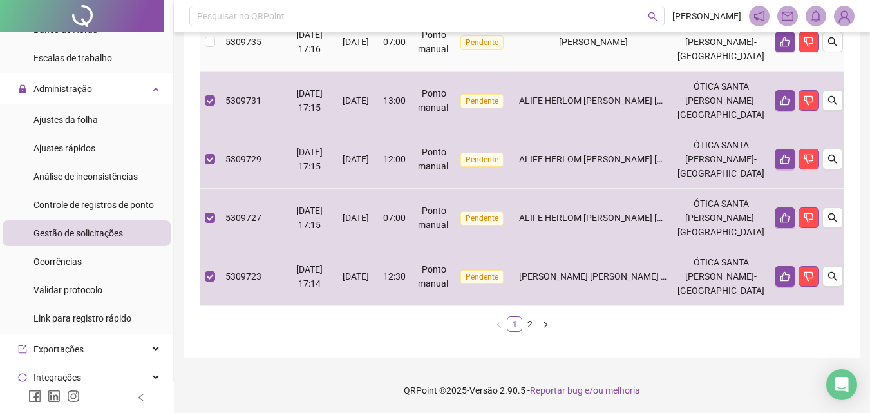
click at [619, 71] on td "[PERSON_NAME]" at bounding box center [593, 42] width 158 height 59
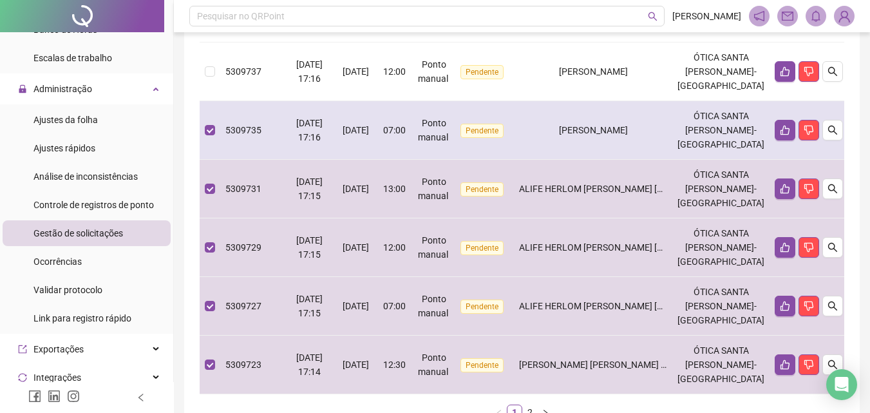
scroll to position [515, 0]
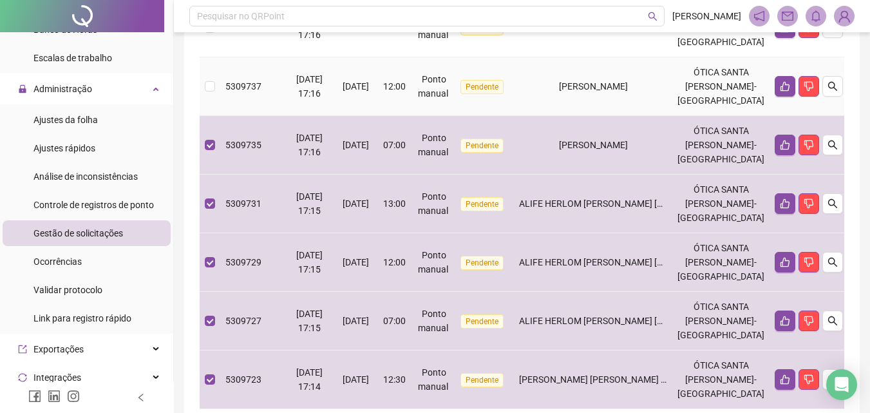
click at [612, 93] on div "[PERSON_NAME]" at bounding box center [593, 86] width 148 height 14
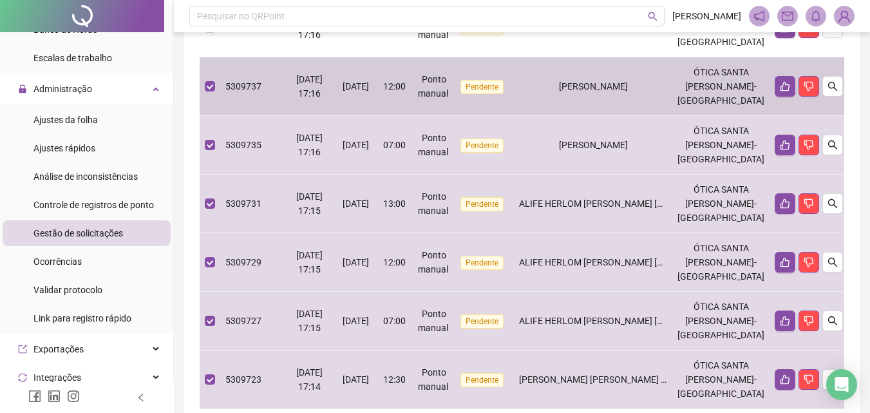
click at [614, 57] on td "[PERSON_NAME]" at bounding box center [593, 28] width 158 height 59
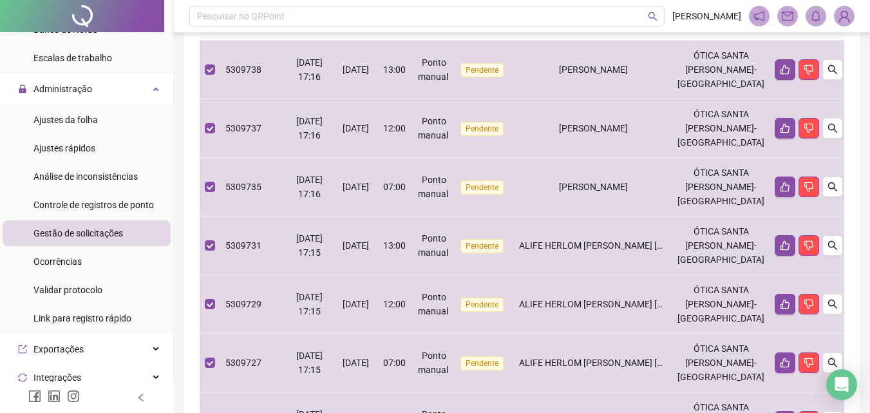
scroll to position [451, 0]
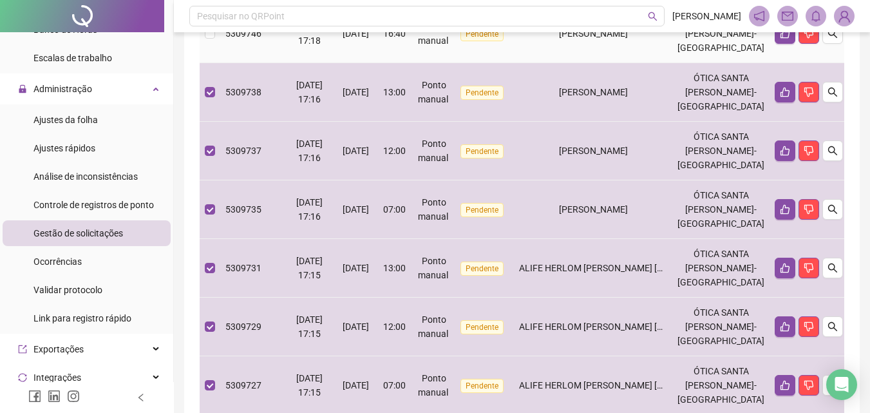
click at [610, 63] on td "[PERSON_NAME]" at bounding box center [593, 34] width 158 height 59
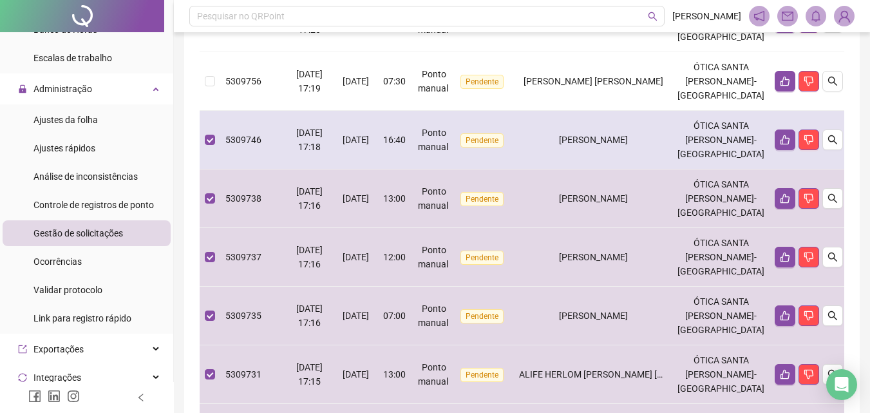
scroll to position [322, 0]
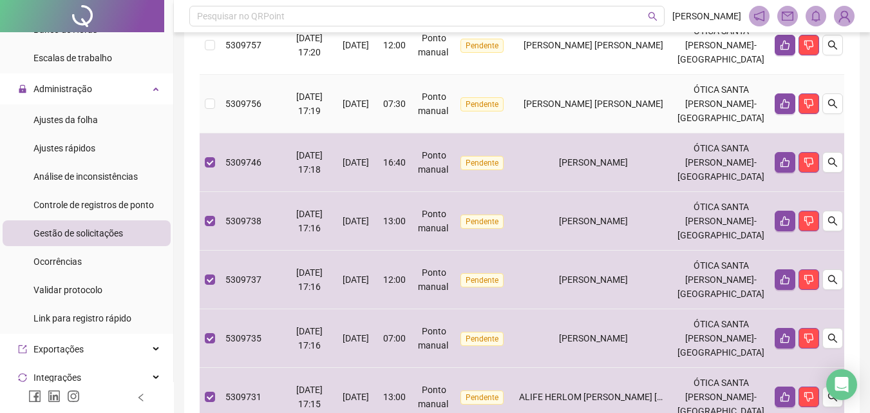
click at [602, 109] on span "[PERSON_NAME] [PERSON_NAME]" at bounding box center [594, 104] width 140 height 10
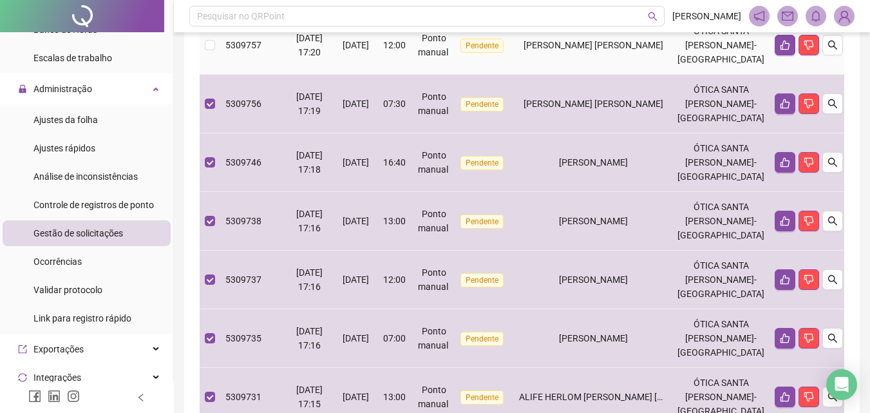
click at [583, 75] on td "[PERSON_NAME] [PERSON_NAME]" at bounding box center [593, 45] width 158 height 59
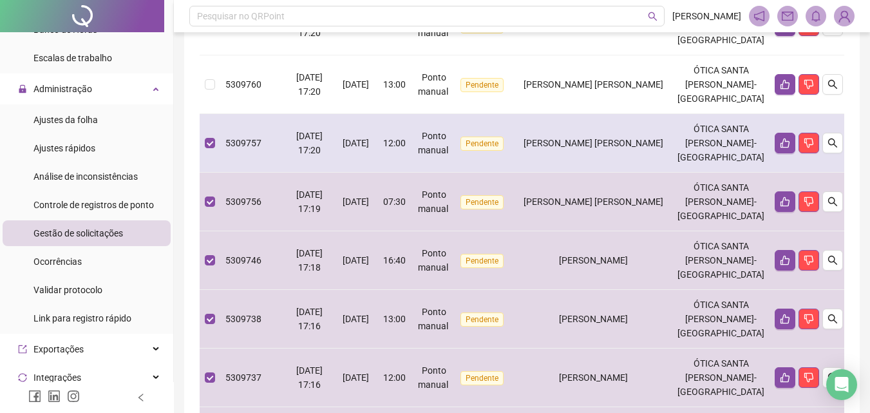
scroll to position [193, 0]
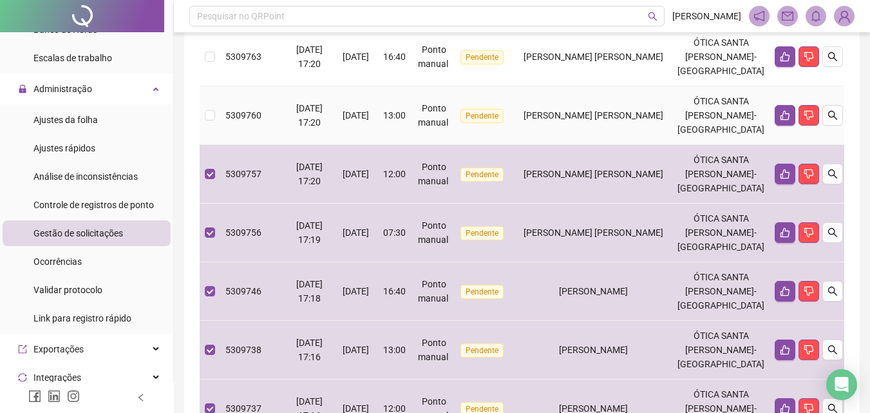
click at [584, 120] on span "[PERSON_NAME] [PERSON_NAME]" at bounding box center [594, 115] width 140 height 10
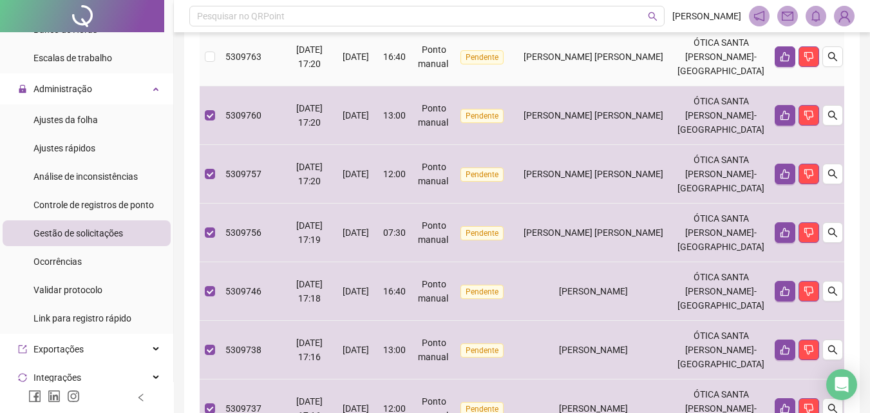
click at [599, 86] on td "[PERSON_NAME] [PERSON_NAME]" at bounding box center [593, 57] width 158 height 59
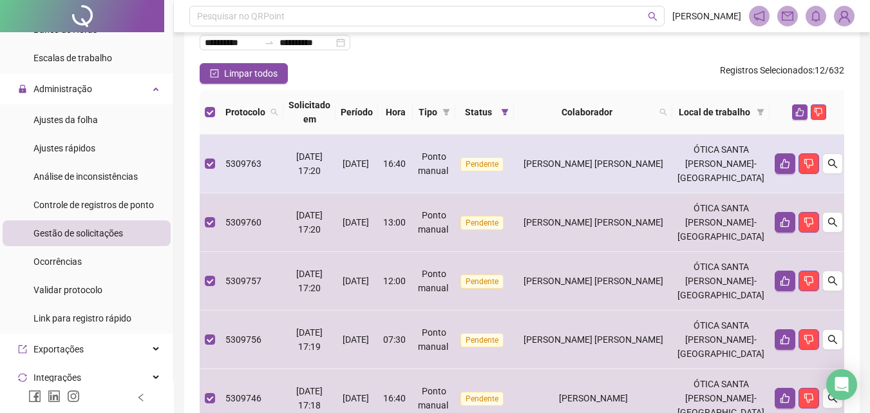
scroll to position [64, 0]
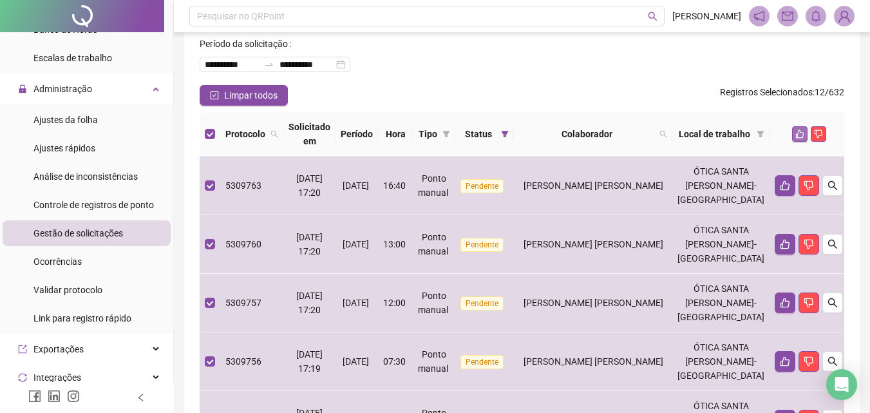
click at [795, 133] on icon "like" at bounding box center [799, 134] width 8 height 8
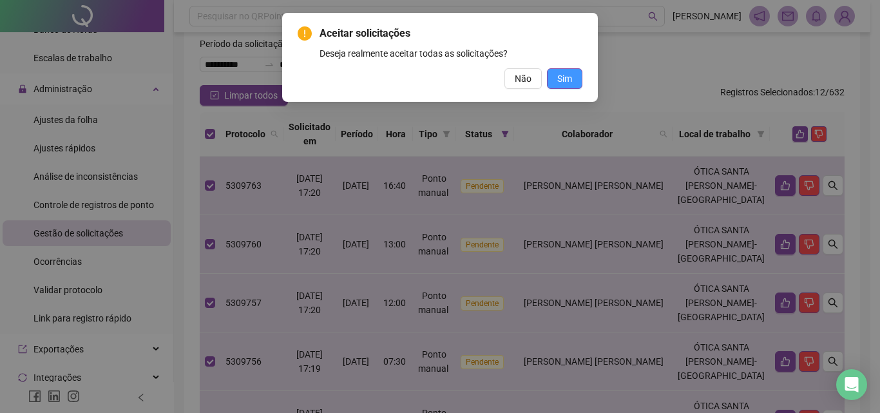
click at [578, 82] on button "Sim" at bounding box center [564, 78] width 35 height 21
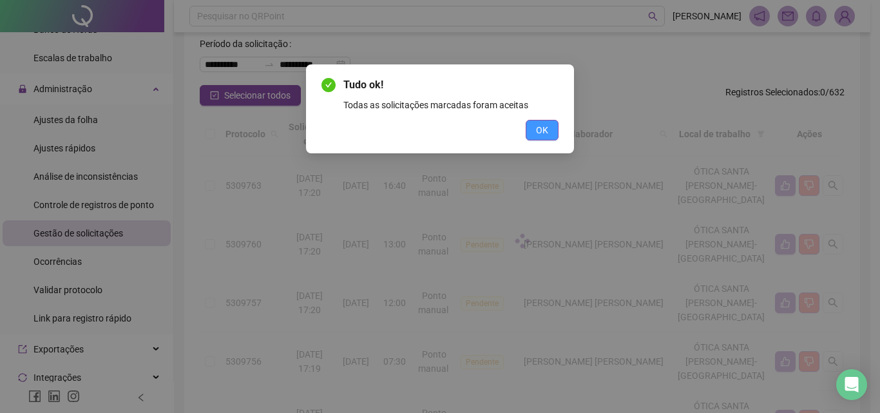
click at [540, 129] on span "OK" at bounding box center [542, 130] width 12 height 14
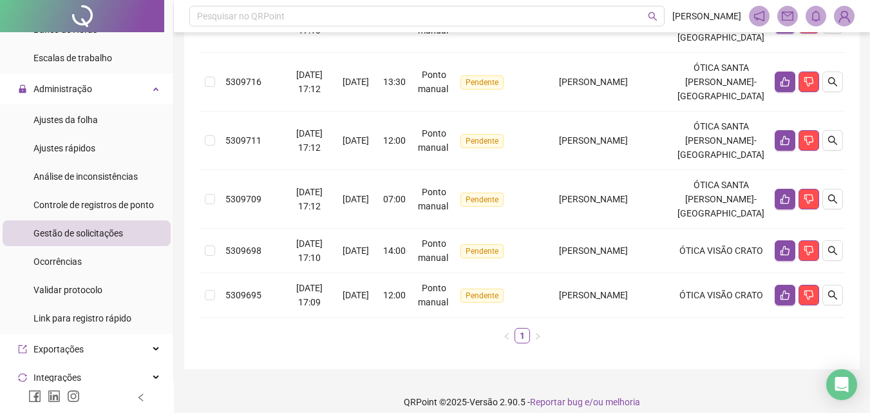
scroll to position [297, 0]
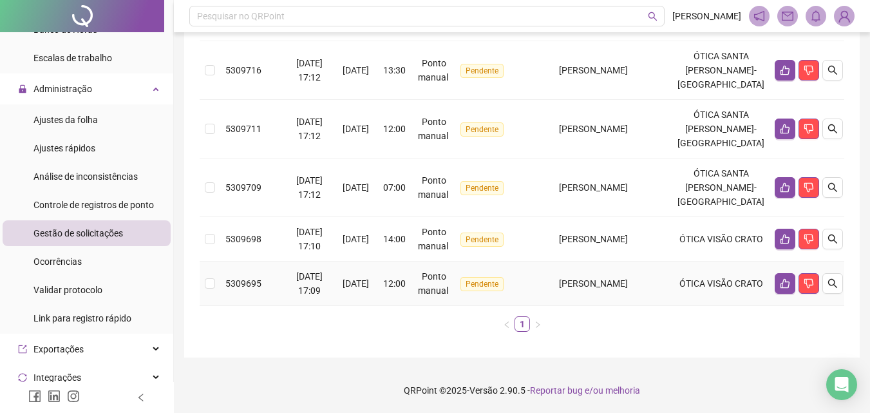
click at [628, 278] on span "[PERSON_NAME]" at bounding box center [593, 283] width 69 height 10
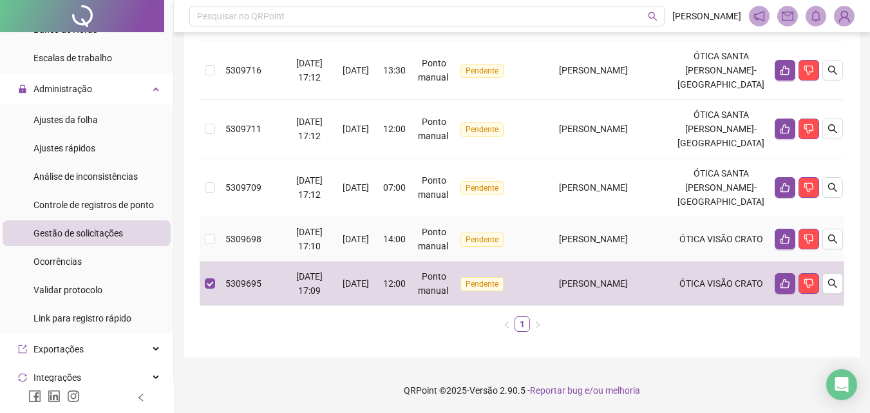
click at [628, 238] on span "[PERSON_NAME]" at bounding box center [593, 239] width 69 height 10
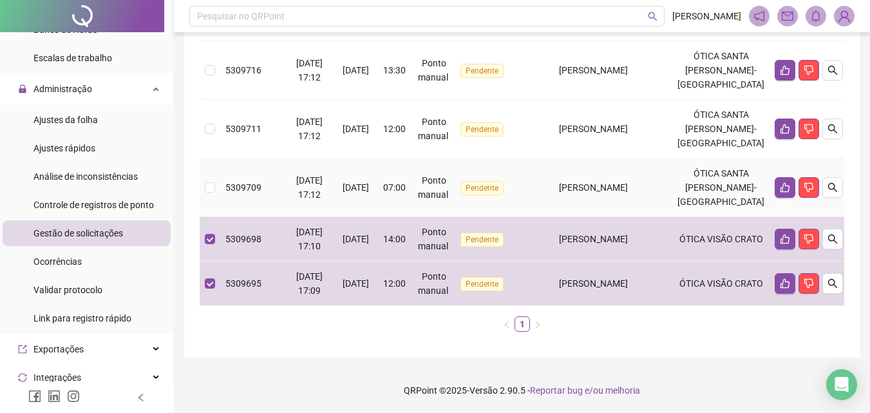
click at [643, 196] on td "[PERSON_NAME]" at bounding box center [593, 187] width 158 height 59
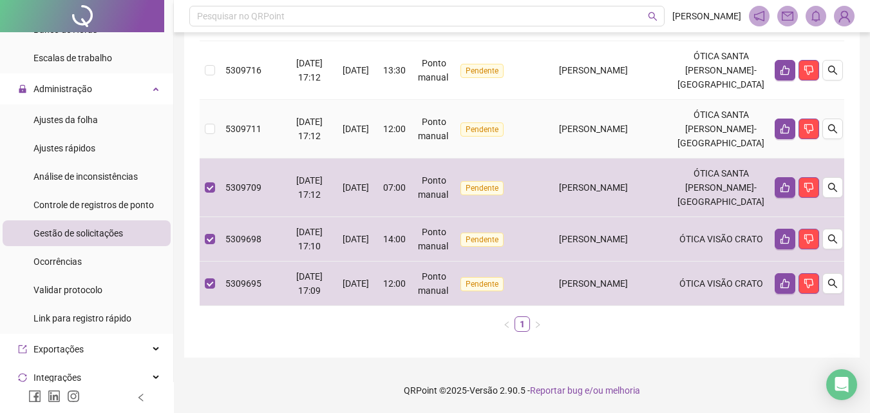
click at [610, 146] on td "[PERSON_NAME]" at bounding box center [593, 129] width 158 height 59
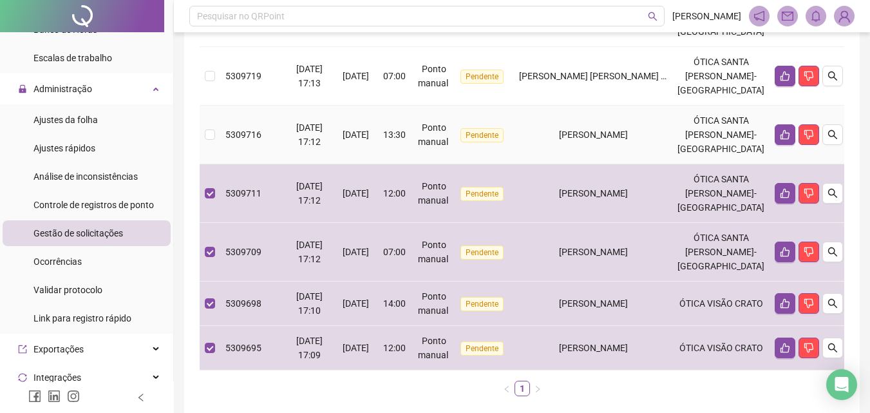
click at [591, 146] on td "[PERSON_NAME]" at bounding box center [593, 135] width 158 height 59
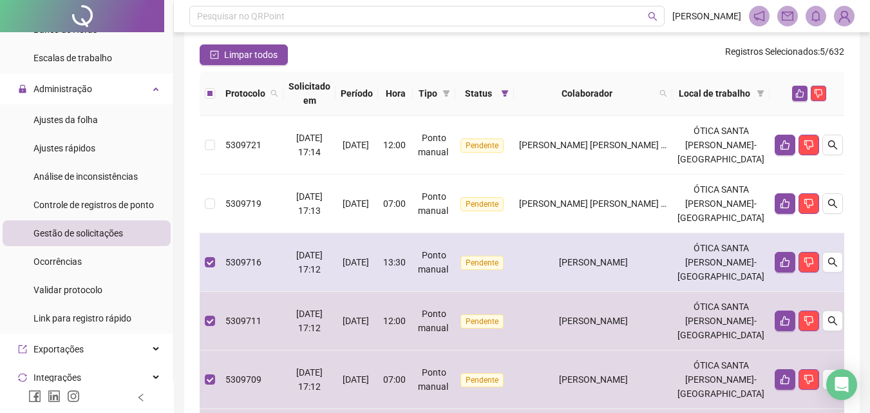
scroll to position [104, 0]
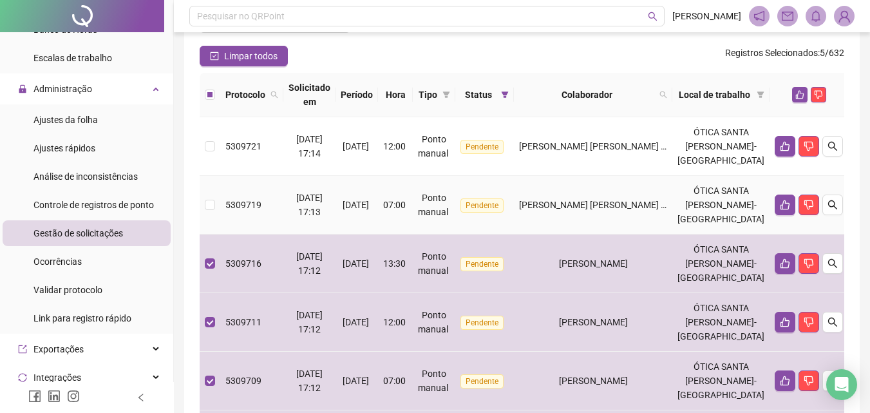
click at [613, 202] on span "[PERSON_NAME] [PERSON_NAME] DOS [PERSON_NAME]" at bounding box center [634, 205] width 230 height 10
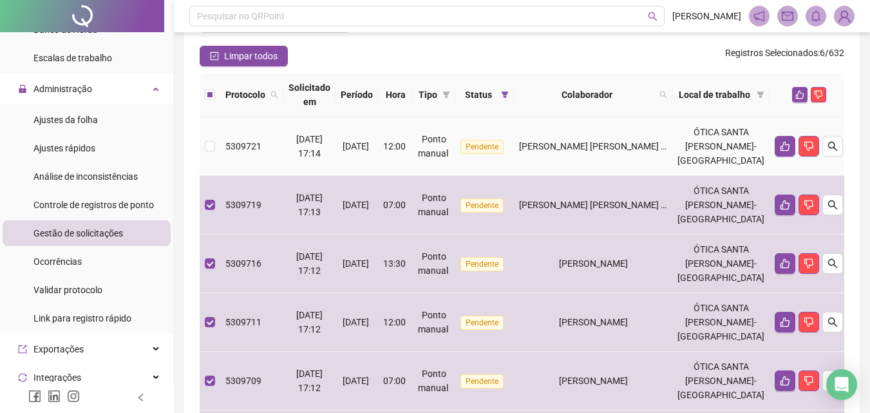
click at [617, 153] on td "[PERSON_NAME] [PERSON_NAME] DOS [PERSON_NAME]" at bounding box center [593, 146] width 158 height 59
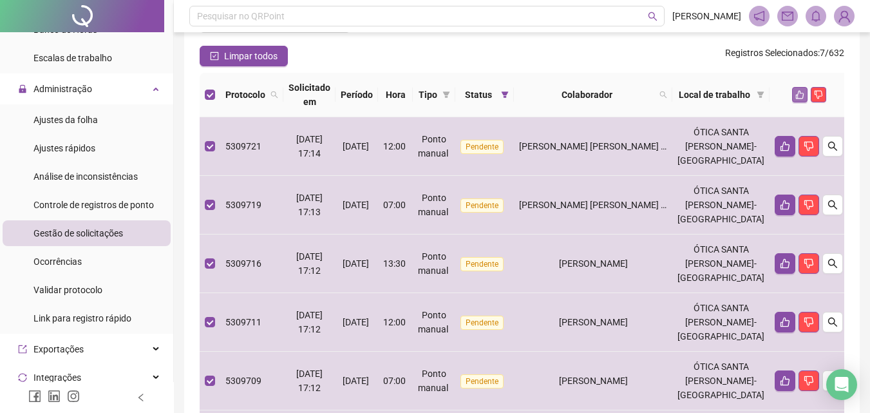
click at [795, 95] on icon "like" at bounding box center [799, 94] width 9 height 9
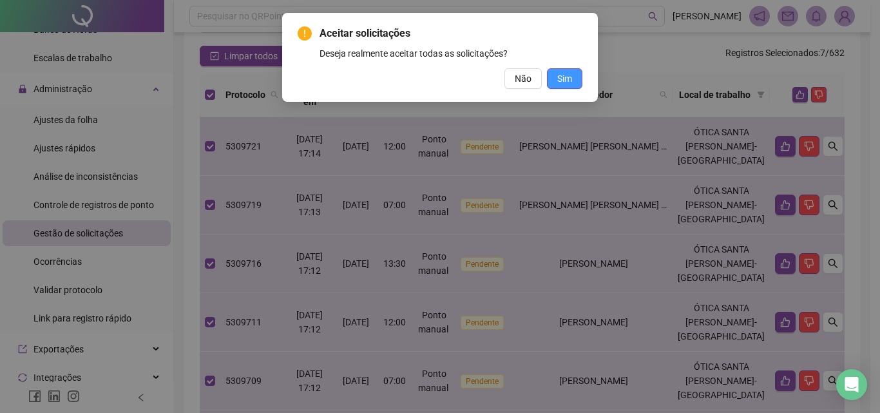
click at [569, 72] on span "Sim" at bounding box center [564, 78] width 15 height 14
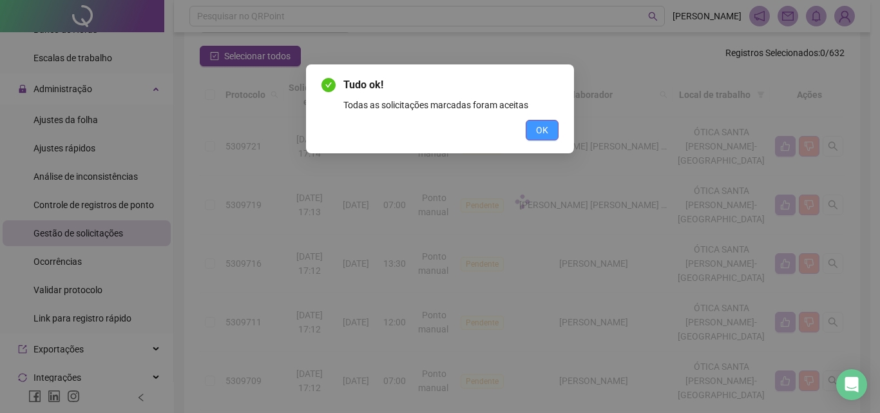
click at [554, 128] on button "OK" at bounding box center [541, 130] width 33 height 21
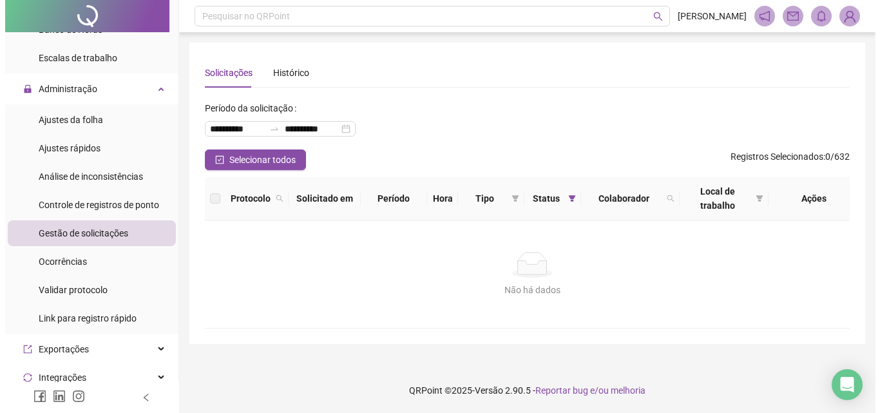
scroll to position [0, 0]
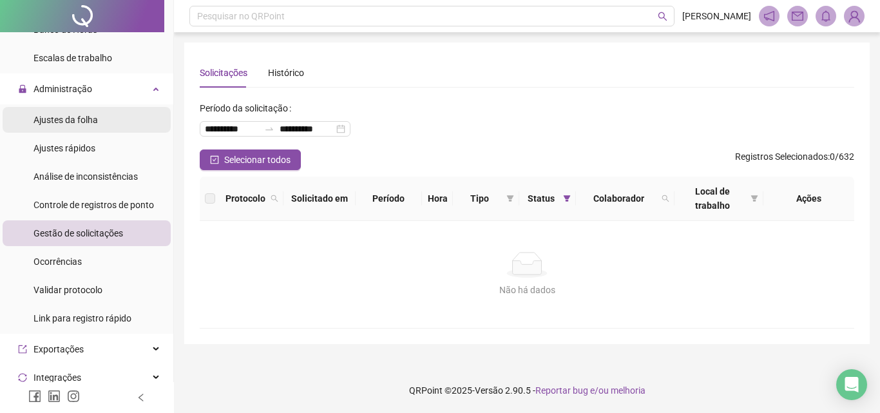
click at [85, 122] on span "Ajustes da folha" at bounding box center [65, 120] width 64 height 10
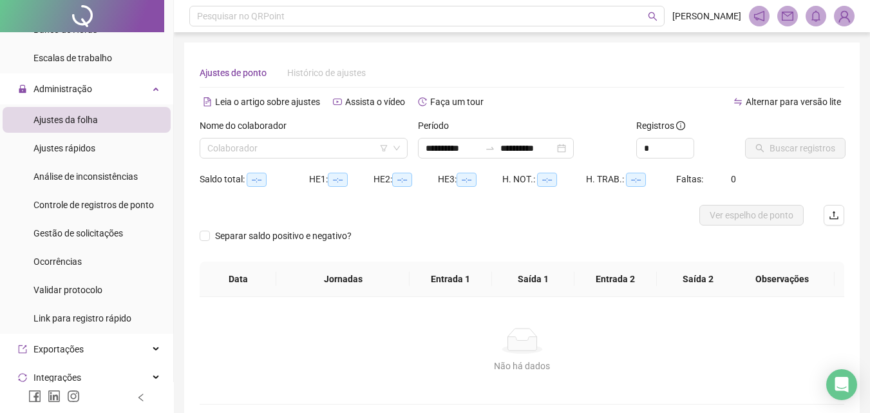
type input "**********"
click at [256, 135] on div "Nome do colaborador" at bounding box center [304, 127] width 208 height 19
click at [251, 152] on input "search" at bounding box center [297, 147] width 181 height 19
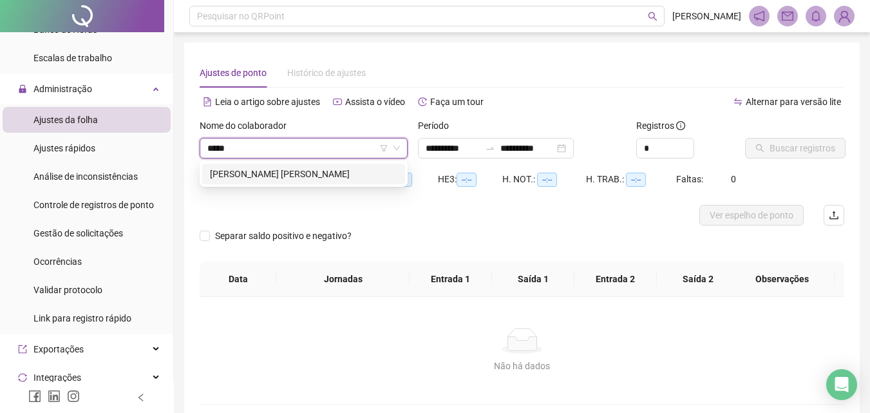
type input "******"
drag, startPoint x: 251, startPoint y: 153, endPoint x: 98, endPoint y: 109, distance: 158.8
click at [98, 109] on div "**********" at bounding box center [435, 237] width 870 height 475
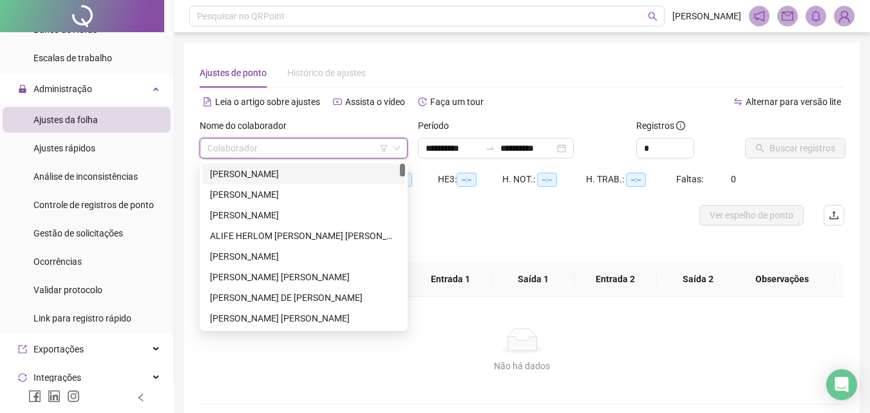
click at [468, 194] on div "HE 3: --:--" at bounding box center [470, 187] width 64 height 36
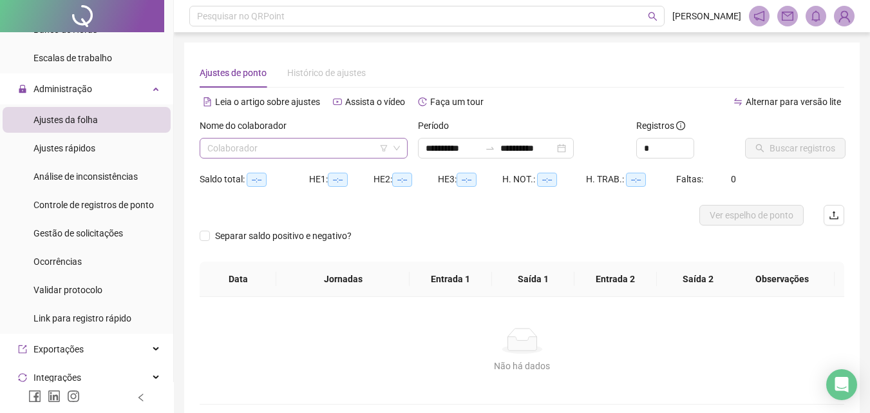
click at [349, 149] on input "search" at bounding box center [297, 147] width 181 height 19
click at [560, 223] on div at bounding box center [442, 215] width 484 height 21
click at [73, 229] on span "Gestão de solicitações" at bounding box center [78, 233] width 90 height 10
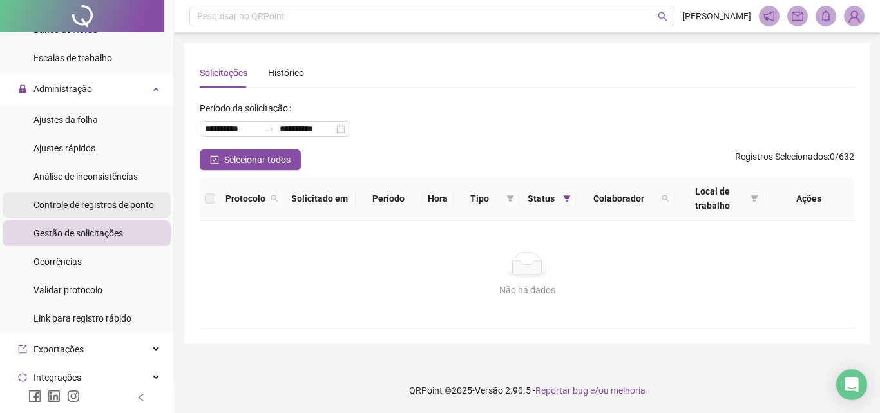
click at [86, 205] on span "Controle de registros de ponto" at bounding box center [93, 205] width 120 height 10
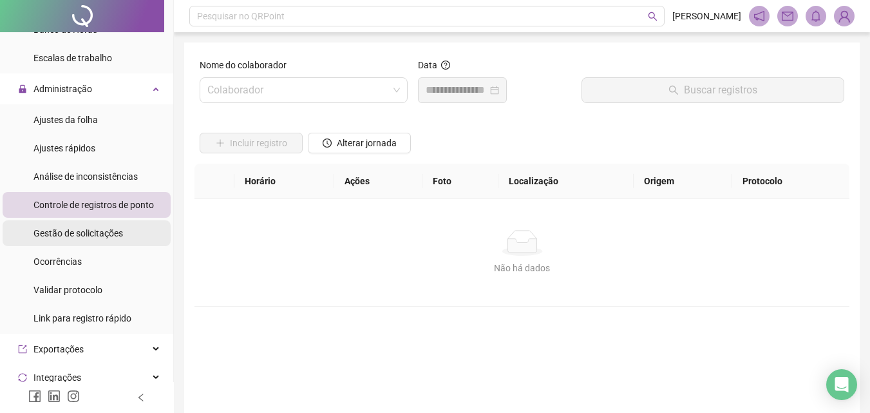
click at [91, 228] on span "Gestão de solicitações" at bounding box center [78, 233] width 90 height 10
